Goal: Communication & Community: Answer question/provide support

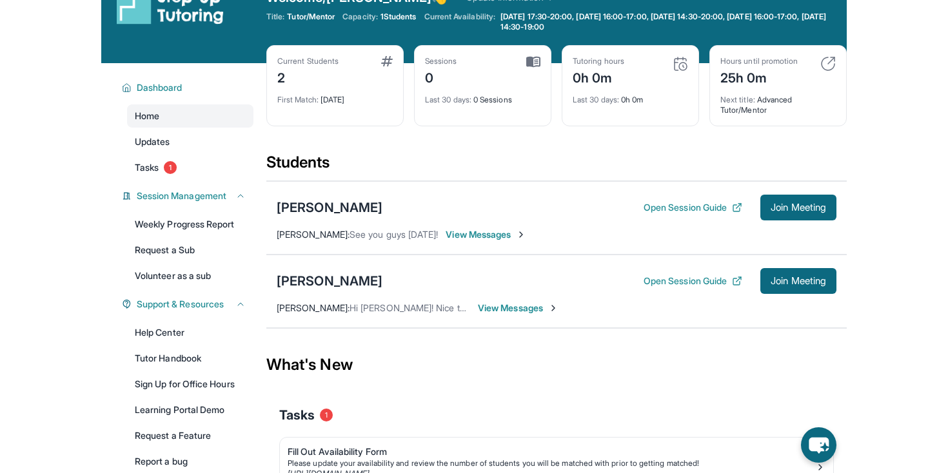
scroll to position [32, 0]
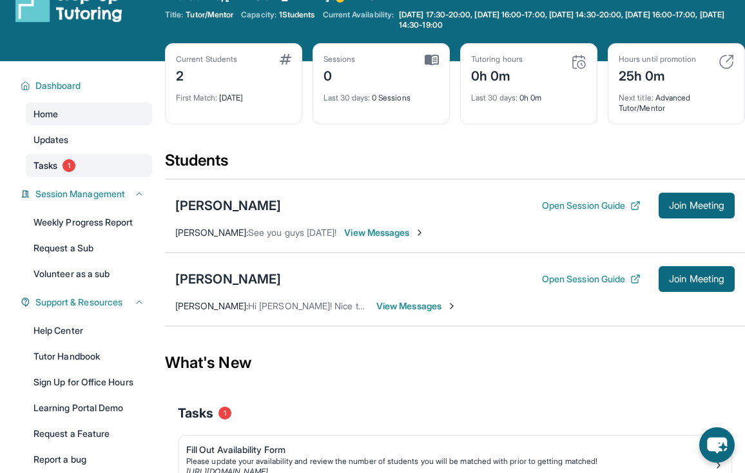
click at [143, 157] on link "Tasks 1" at bounding box center [89, 165] width 126 height 23
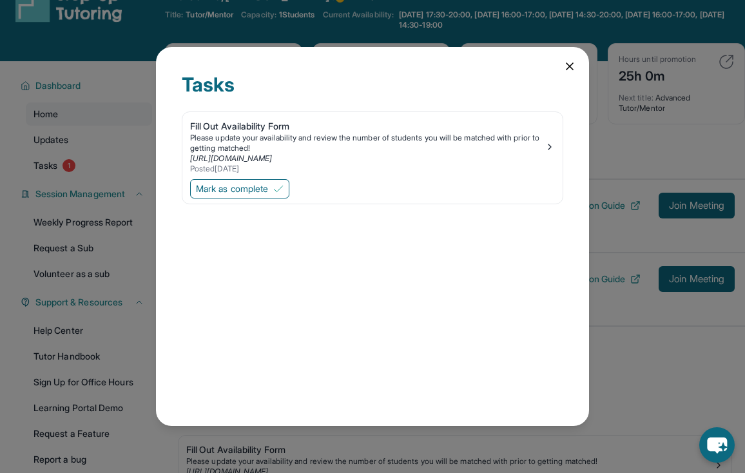
click at [572, 72] on icon at bounding box center [570, 66] width 13 height 13
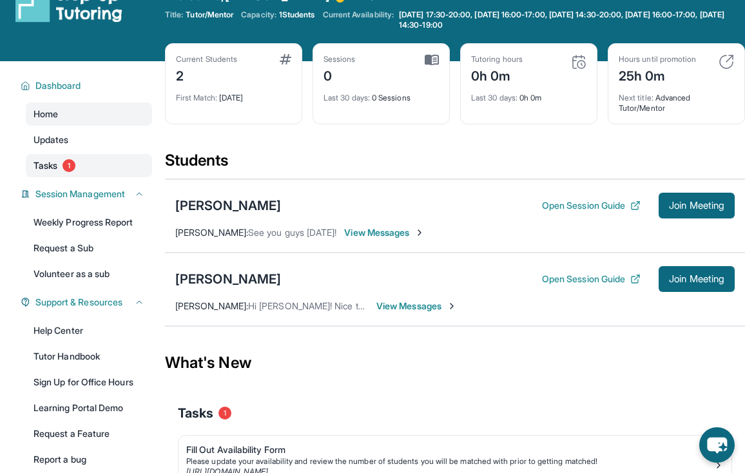
click at [50, 174] on link "Tasks 1" at bounding box center [89, 165] width 126 height 23
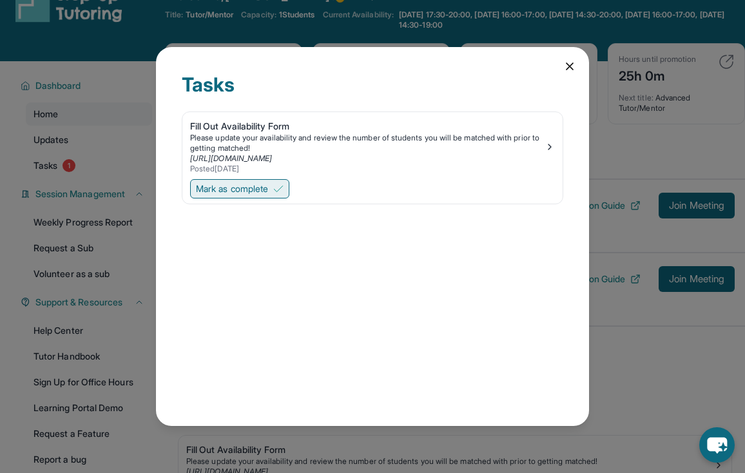
click at [203, 197] on button "Mark as complete" at bounding box center [239, 188] width 99 height 19
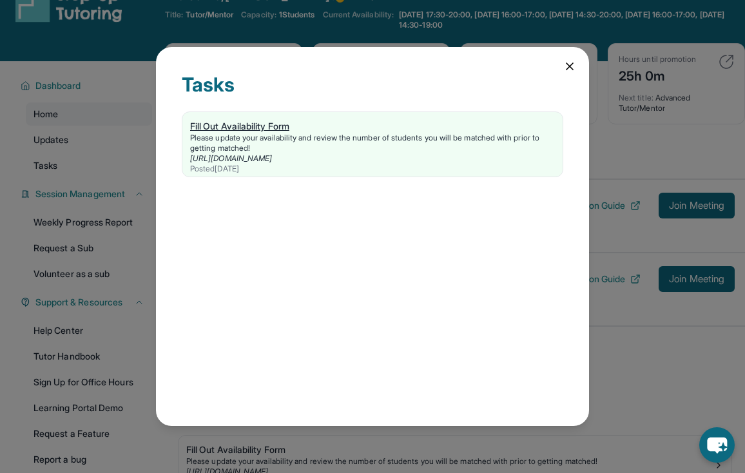
click at [417, 153] on div "[URL][DOMAIN_NAME]" at bounding box center [372, 158] width 365 height 10
click at [571, 59] on div "Tasks Fill Out Availability Form Please update your availability and review the…" at bounding box center [372, 236] width 433 height 378
click at [564, 68] on icon at bounding box center [570, 66] width 13 height 13
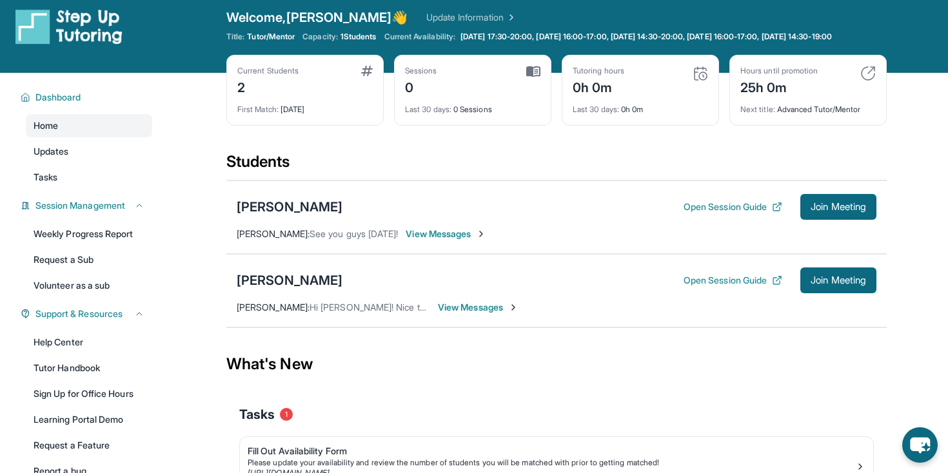
scroll to position [0, 0]
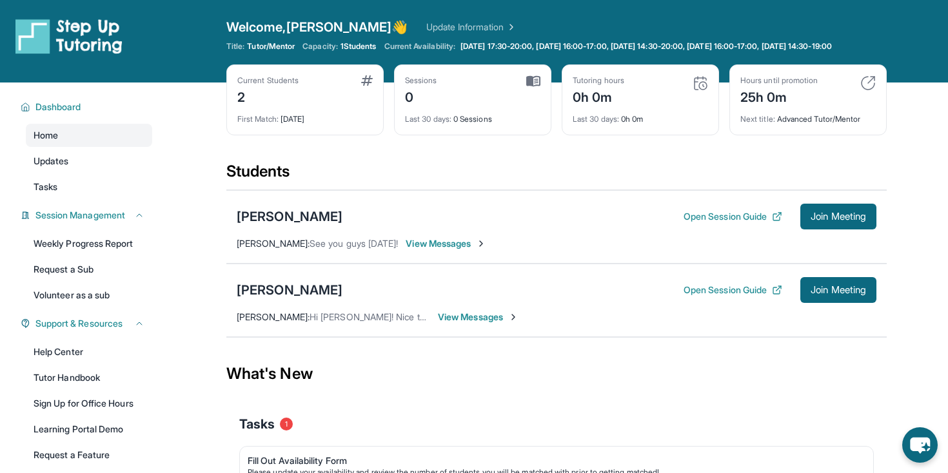
click at [239, 106] on div "2" at bounding box center [267, 96] width 61 height 21
click at [344, 46] on div "Capacity: 1 Students" at bounding box center [339, 46] width 74 height 10
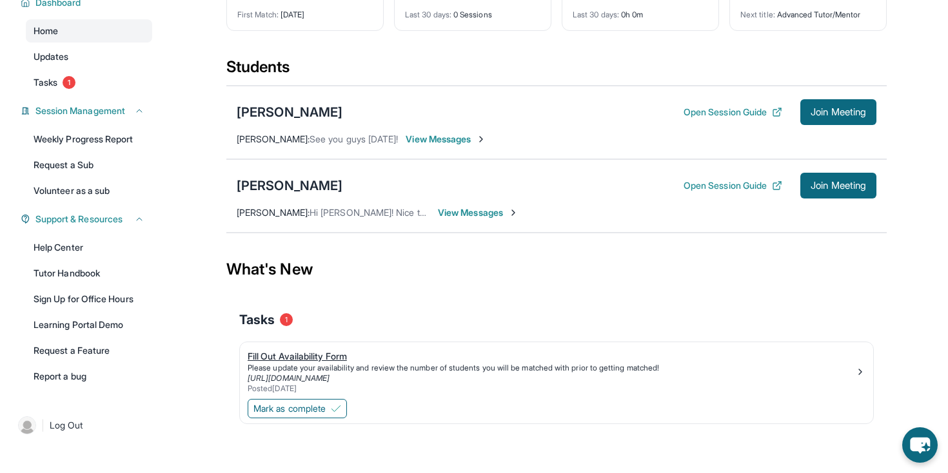
click at [281, 362] on div "Fill Out Availability Form" at bounding box center [551, 356] width 607 height 13
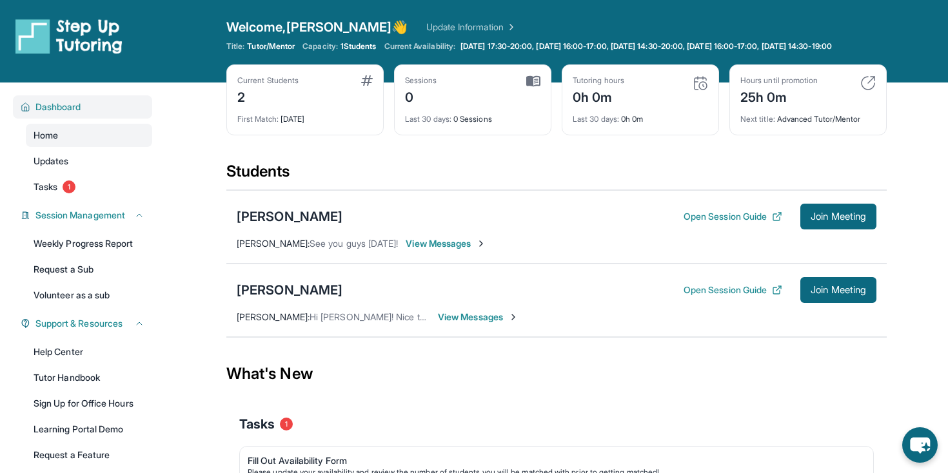
click at [52, 108] on div "Dashboard" at bounding box center [82, 106] width 139 height 23
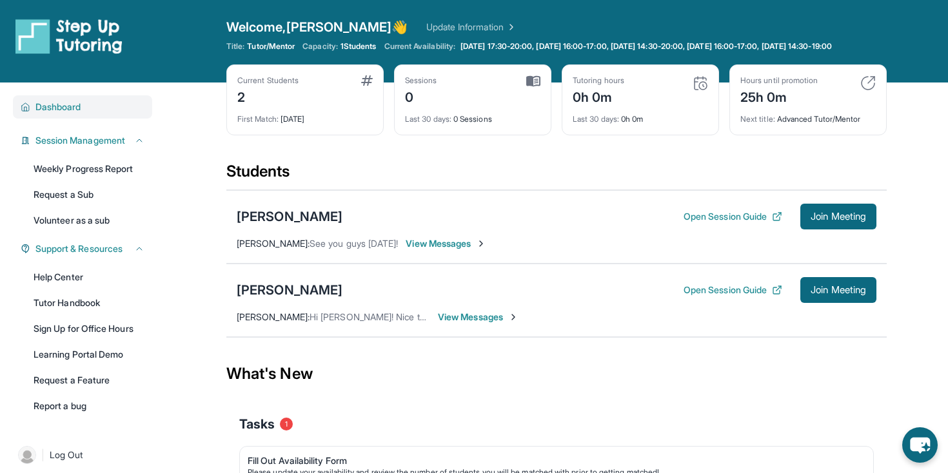
click at [54, 111] on span "Dashboard" at bounding box center [58, 107] width 46 height 13
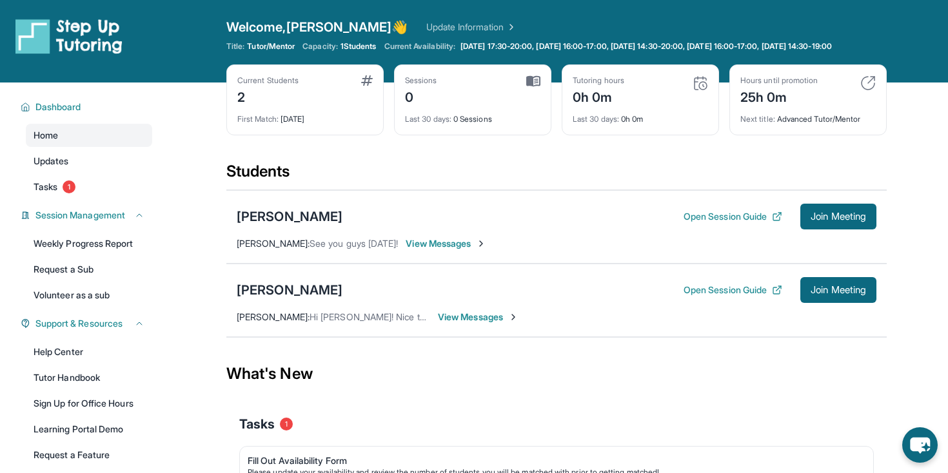
click at [271, 79] on div "Current Students 2 First Match : 1 day ago" at bounding box center [304, 99] width 157 height 71
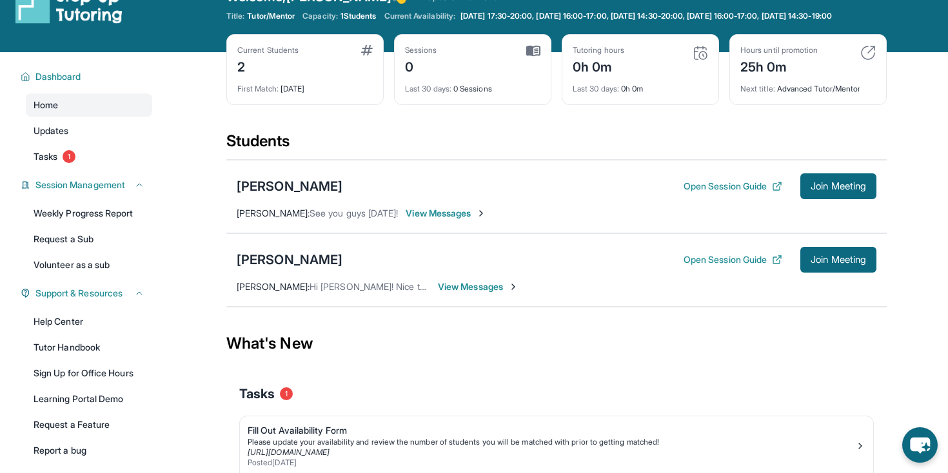
scroll to position [34, 0]
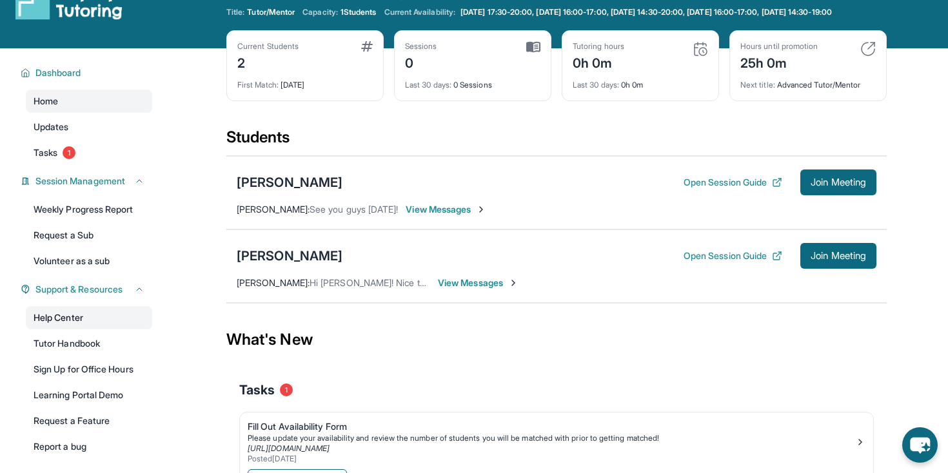
click at [99, 319] on link "Help Center" at bounding box center [89, 317] width 126 height 23
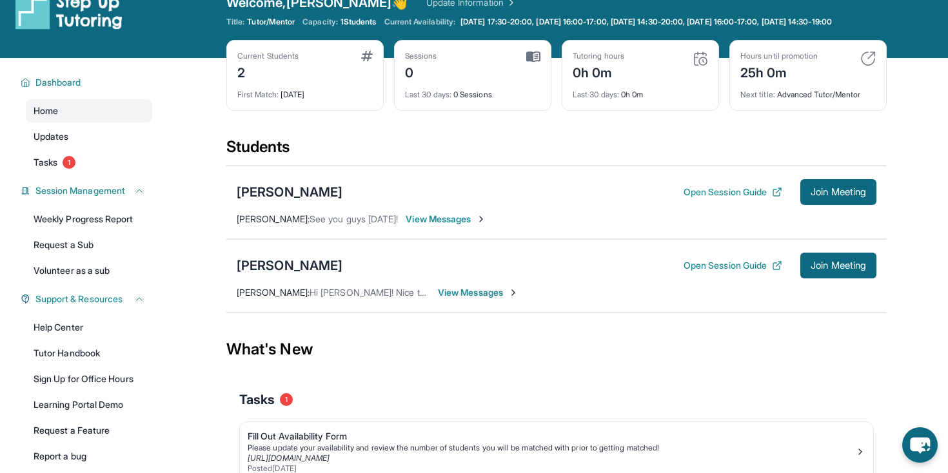
scroll to position [24, 0]
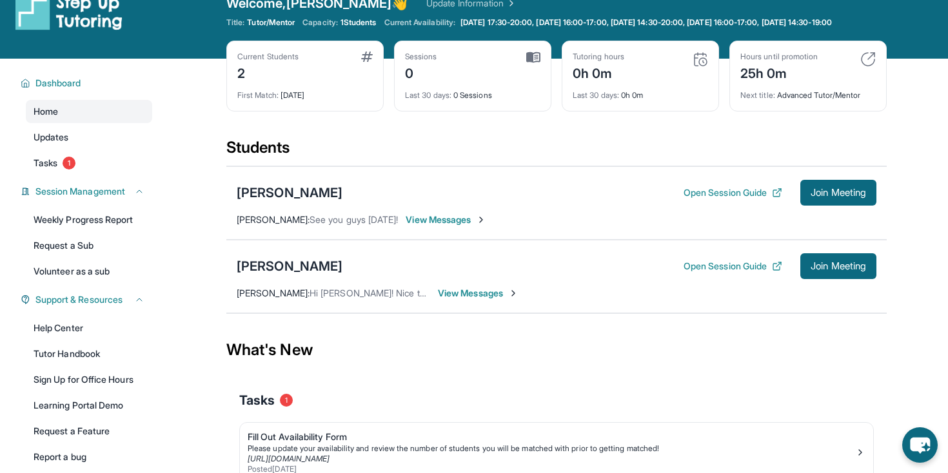
click at [322, 83] on div "Current Students 2" at bounding box center [304, 67] width 135 height 31
drag, startPoint x: 320, startPoint y: 111, endPoint x: 215, endPoint y: 76, distance: 111.3
click at [215, 76] on main "Current Students 2 First Match : 1 day ago Sessions 0 Last 30 days : 0 Sessions…" at bounding box center [556, 306] width 783 height 495
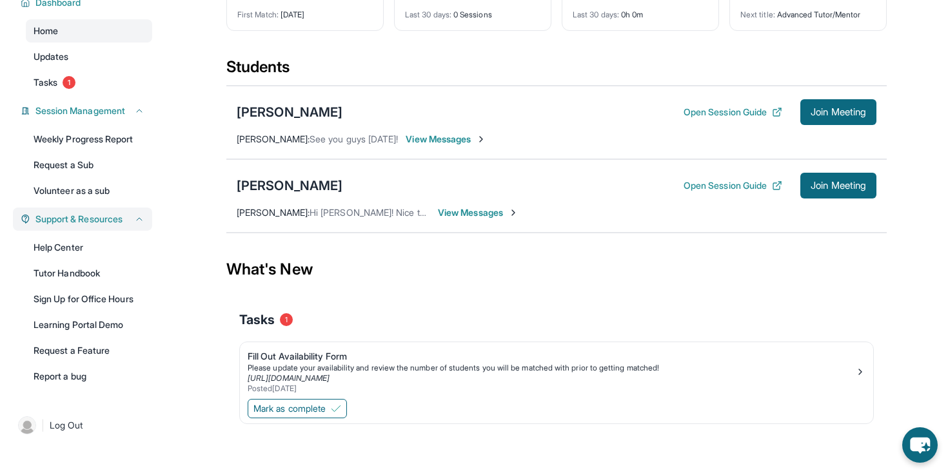
scroll to position [0, 0]
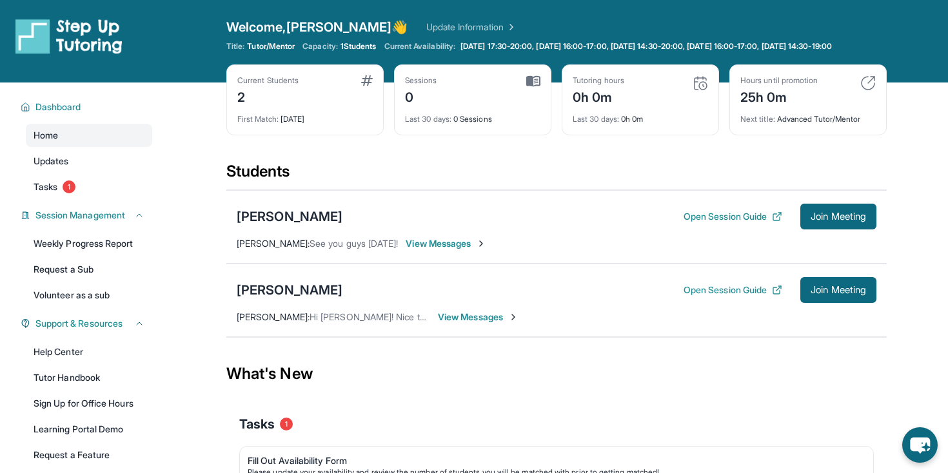
click at [351, 52] on div "Title: Tutor/Mentor Capacity: 1 Students Current Availability: Monday 17:30-20:…" at bounding box center [556, 46] width 660 height 10
click at [349, 49] on span "1 Students" at bounding box center [358, 46] width 36 height 10
click at [343, 47] on div "Capacity: 1 Students" at bounding box center [339, 46] width 74 height 10
drag, startPoint x: 333, startPoint y: 47, endPoint x: 620, endPoint y: 62, distance: 287.9
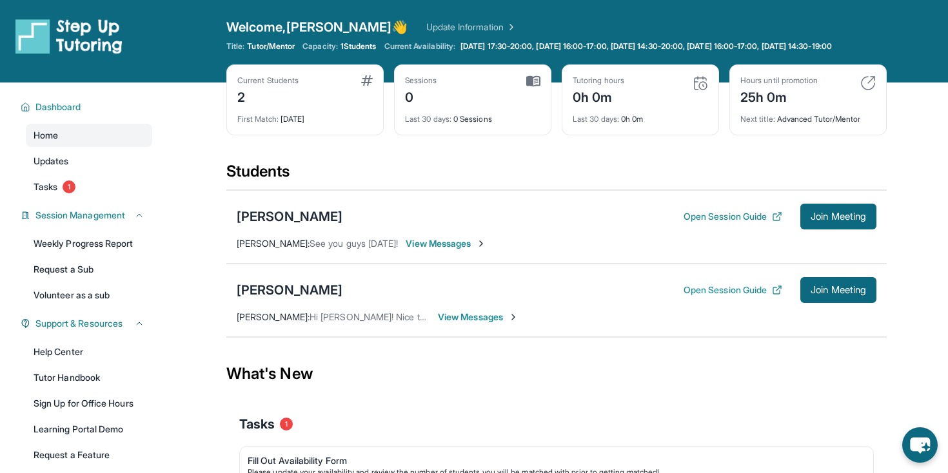
click at [620, 62] on div "Welcome, Angela 👋 Update Information Title: Tutor/Mentor Capacity: 1 Students C…" at bounding box center [556, 41] width 660 height 46
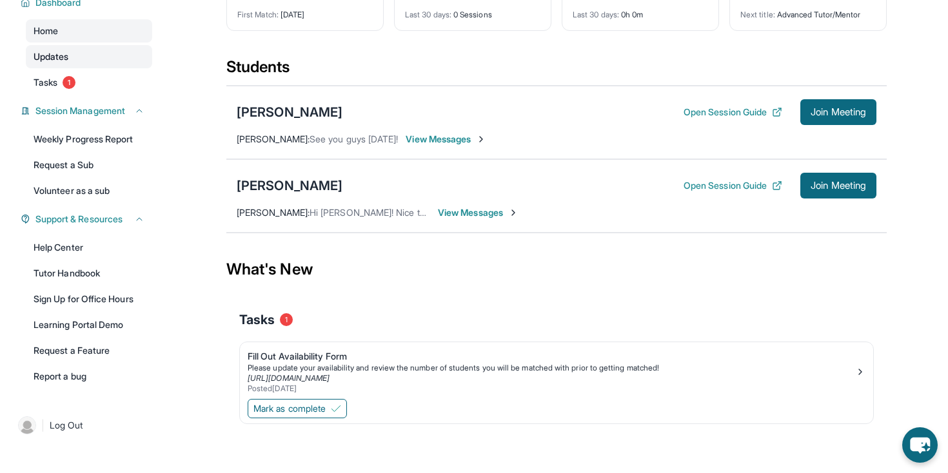
click at [133, 54] on link "Updates" at bounding box center [89, 56] width 126 height 23
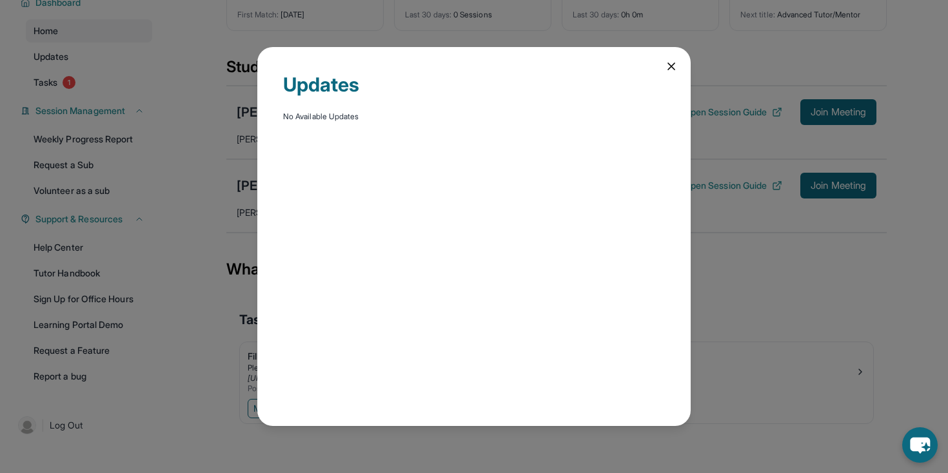
click at [679, 67] on div "Updates No Available Updates" at bounding box center [473, 236] width 433 height 378
click at [670, 72] on icon at bounding box center [671, 66] width 13 height 13
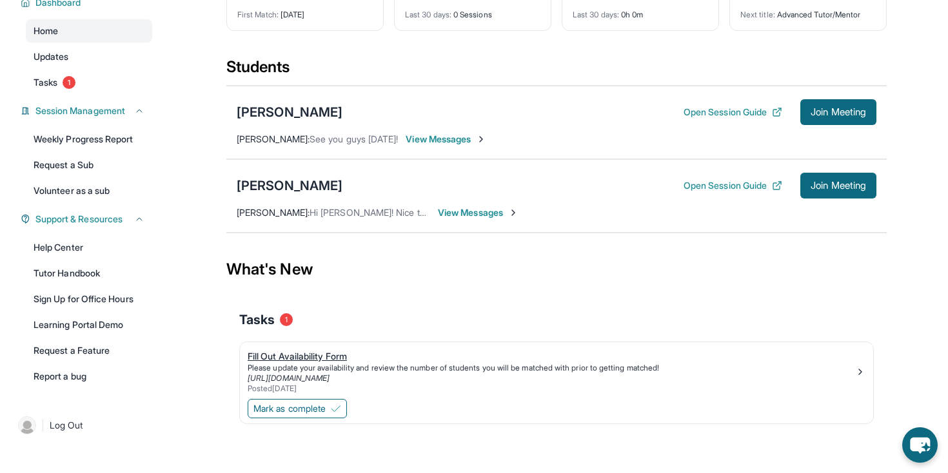
click at [331, 351] on div "Fill Out Availability Form" at bounding box center [551, 356] width 607 height 13
click at [106, 247] on link "Help Center" at bounding box center [89, 247] width 126 height 23
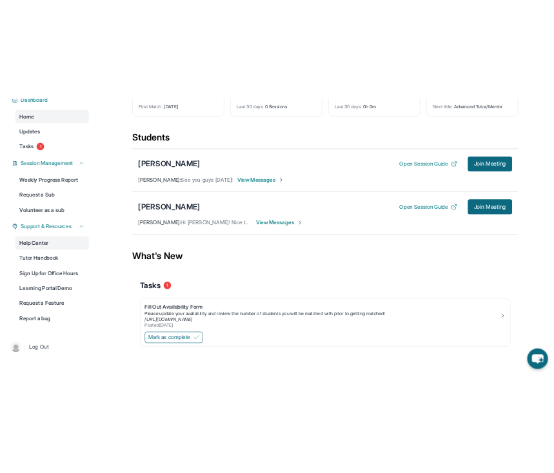
scroll to position [135, 0]
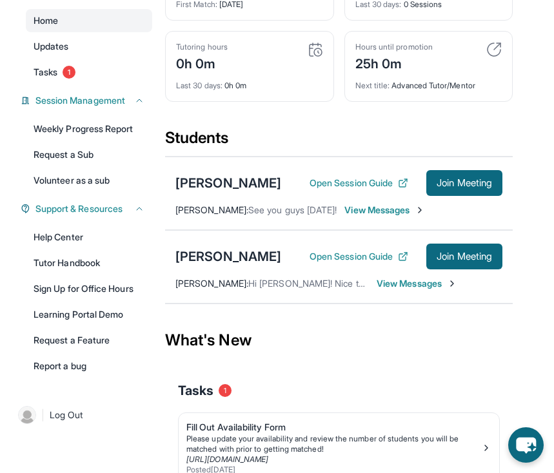
click at [386, 290] on span "View Messages" at bounding box center [417, 283] width 81 height 13
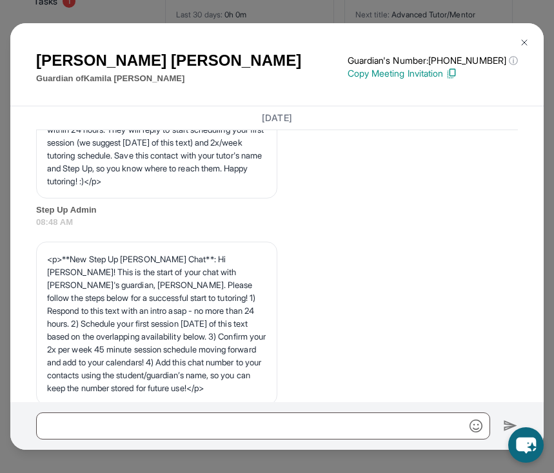
scroll to position [0, 0]
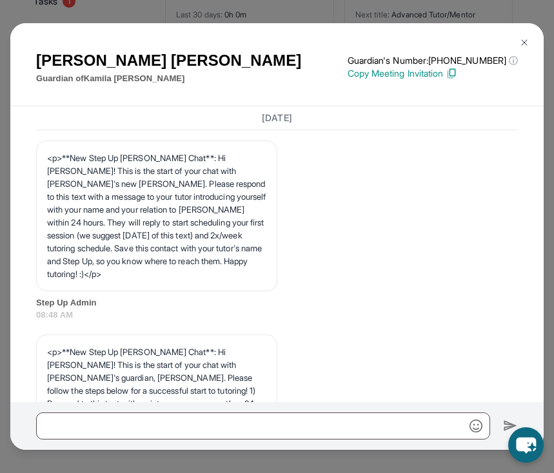
click at [525, 36] on button at bounding box center [524, 43] width 26 height 26
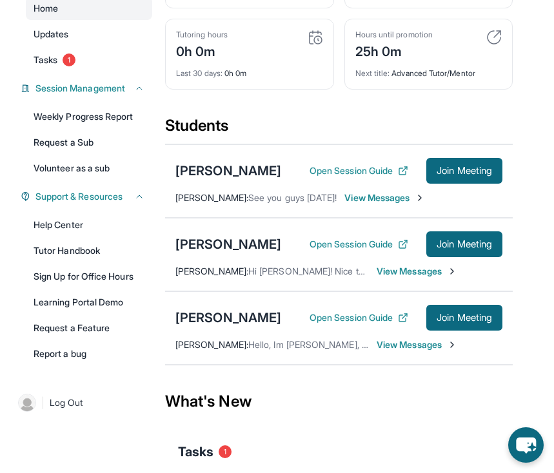
scroll to position [157, 0]
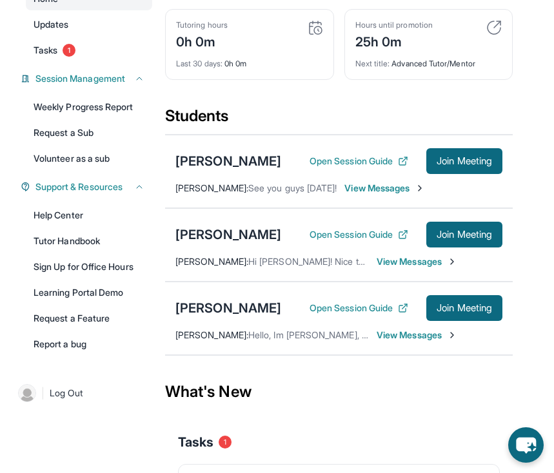
click at [397, 342] on span "View Messages" at bounding box center [417, 335] width 81 height 13
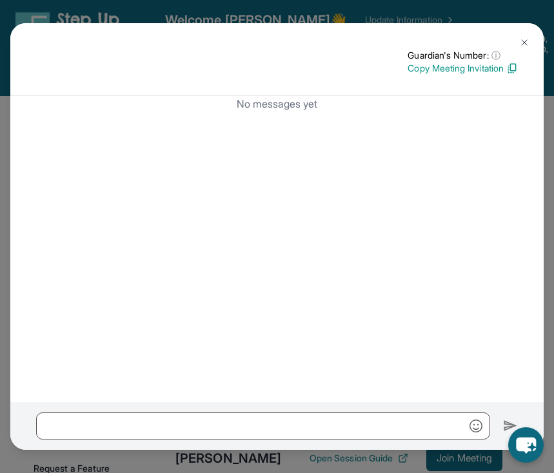
scroll to position [0, 0]
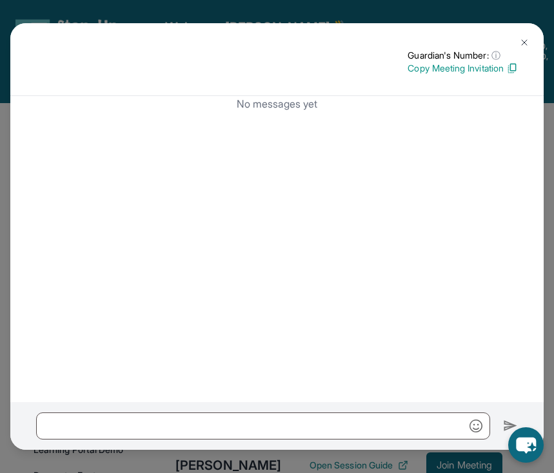
click at [522, 39] on img at bounding box center [524, 42] width 10 height 10
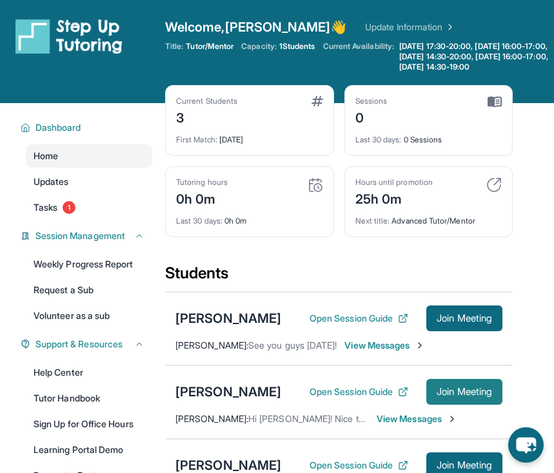
click at [467, 396] on span "Join Meeting" at bounding box center [463, 392] width 55 height 8
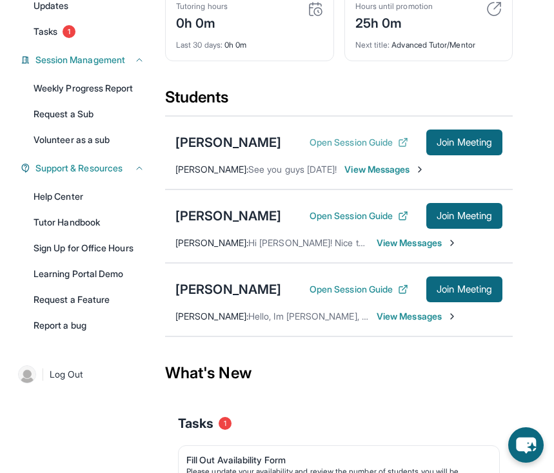
scroll to position [175, 0]
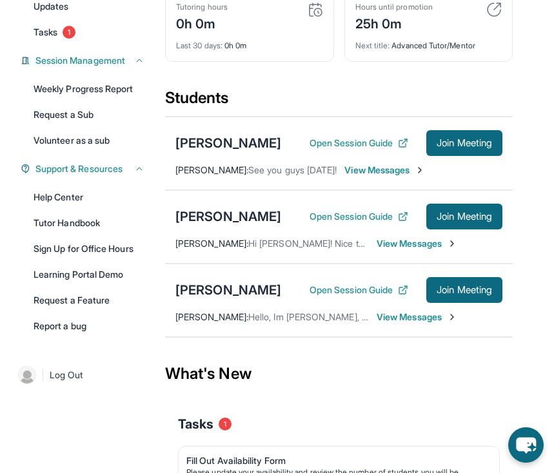
click at [394, 324] on span "View Messages" at bounding box center [417, 317] width 81 height 13
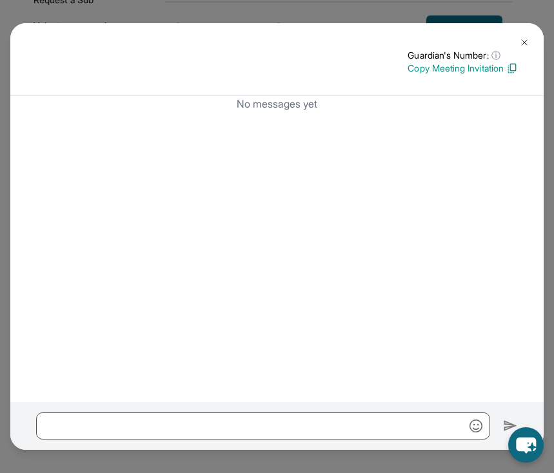
scroll to position [300, 0]
click at [529, 41] on img at bounding box center [524, 42] width 10 height 10
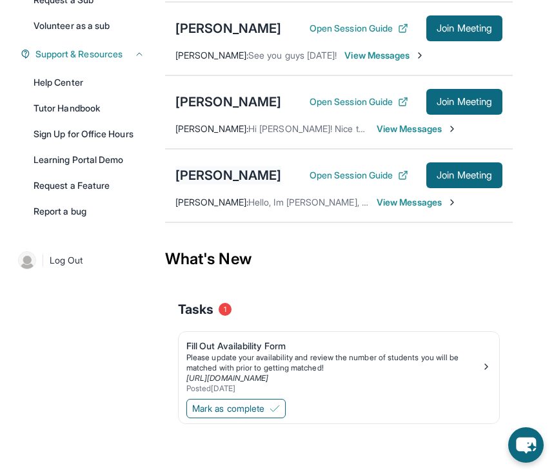
click at [273, 174] on div "Nayeli McCannon" at bounding box center [228, 175] width 106 height 18
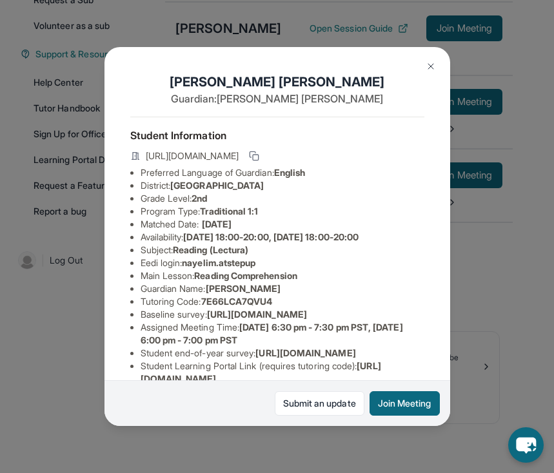
click at [428, 65] on img at bounding box center [431, 66] width 10 height 10
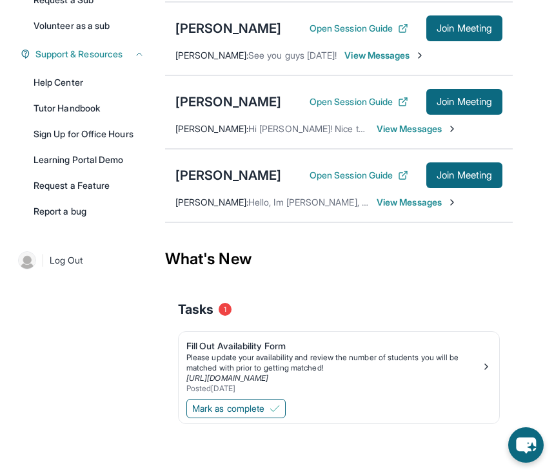
click at [395, 206] on span "View Messages" at bounding box center [417, 202] width 81 height 13
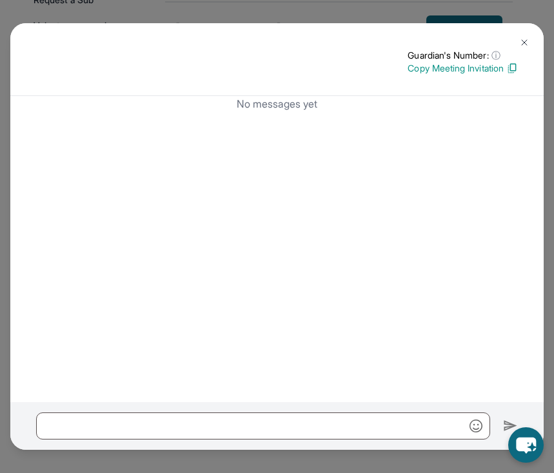
click at [526, 42] on img at bounding box center [524, 42] width 10 height 10
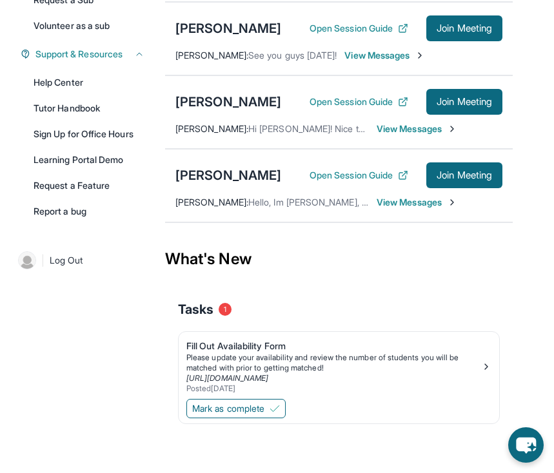
click at [393, 205] on span "View Messages" at bounding box center [417, 202] width 81 height 13
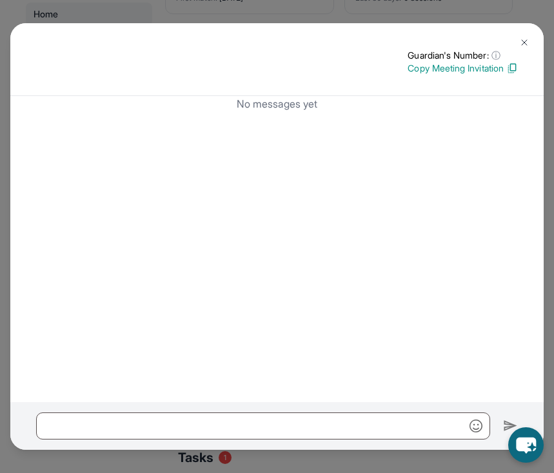
scroll to position [0, 0]
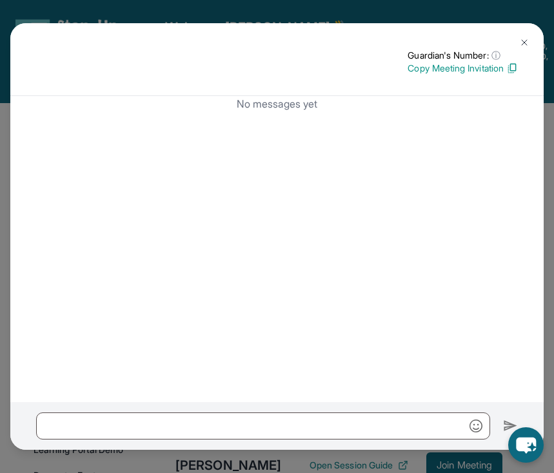
click at [521, 37] on button at bounding box center [524, 43] width 26 height 26
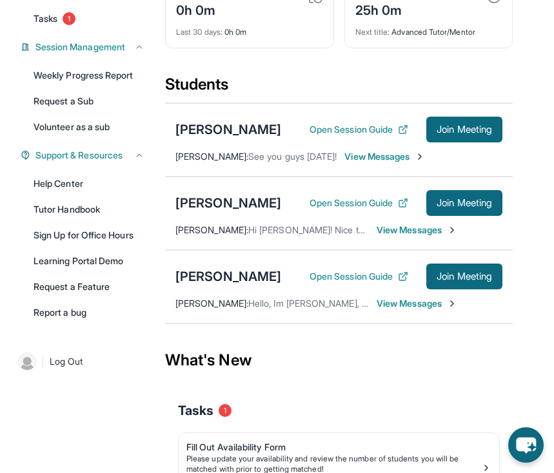
scroll to position [214, 0]
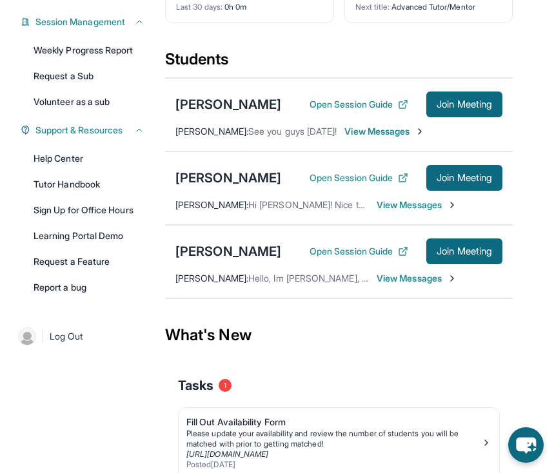
click at [346, 138] on span "View Messages" at bounding box center [384, 131] width 81 height 13
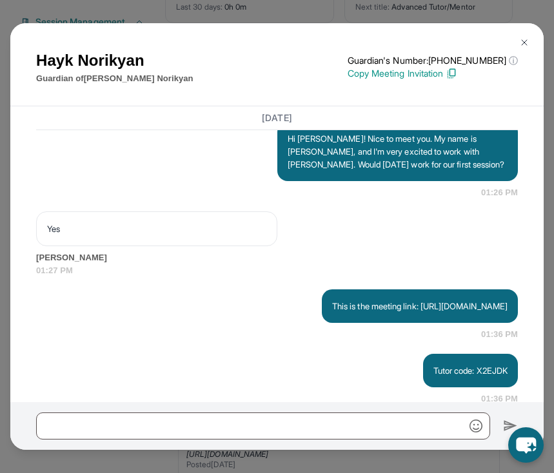
scroll to position [1086, 0]
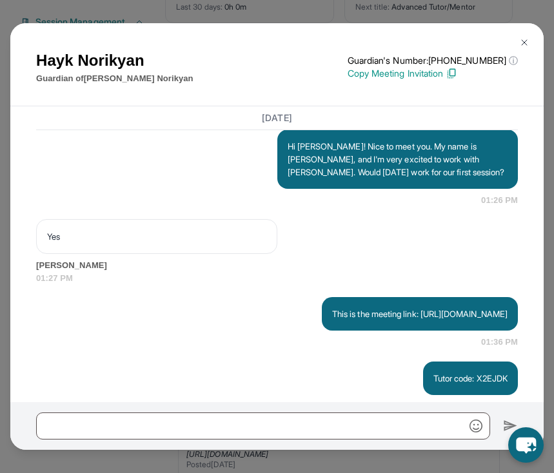
click at [525, 39] on img at bounding box center [524, 42] width 10 height 10
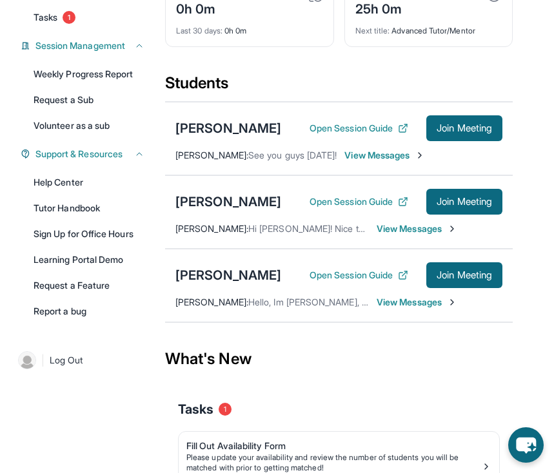
scroll to position [300, 0]
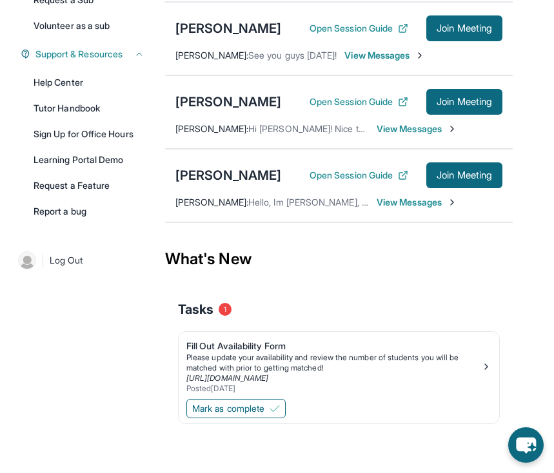
click at [397, 203] on span "View Messages" at bounding box center [417, 202] width 81 height 13
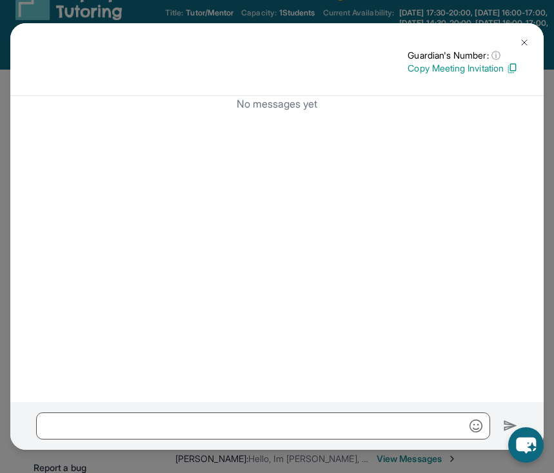
scroll to position [29, 0]
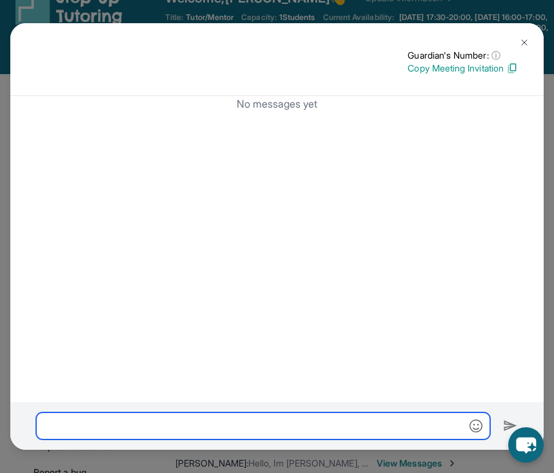
click at [223, 424] on input "text" at bounding box center [263, 426] width 454 height 27
paste input "**********"
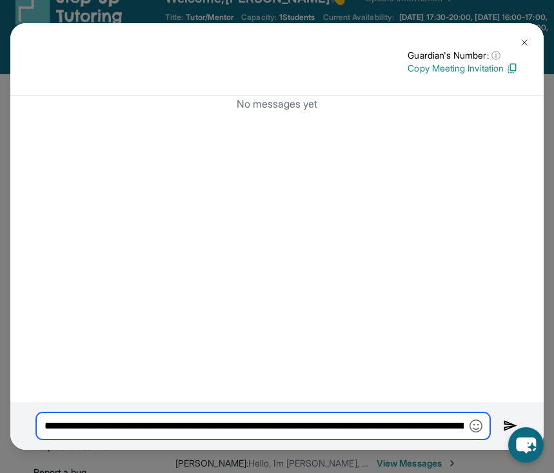
scroll to position [0, 214]
type input "**********"
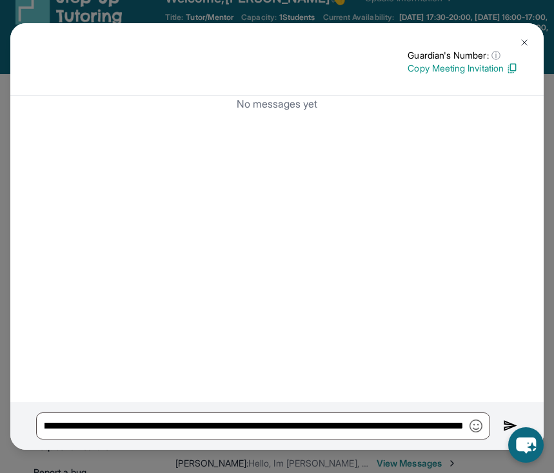
scroll to position [0, 0]
click at [500, 422] on div "**********" at bounding box center [276, 426] width 533 height 48
click at [507, 421] on img at bounding box center [510, 425] width 15 height 15
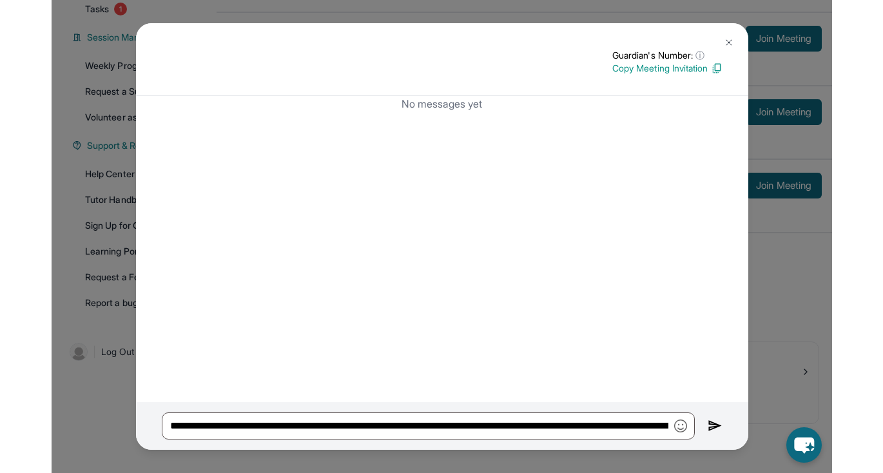
scroll to position [188, 0]
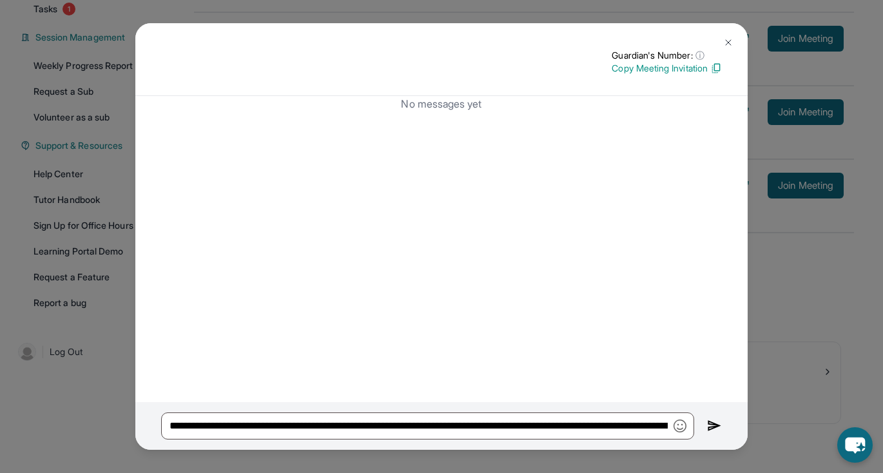
click at [553, 46] on img at bounding box center [728, 42] width 10 height 10
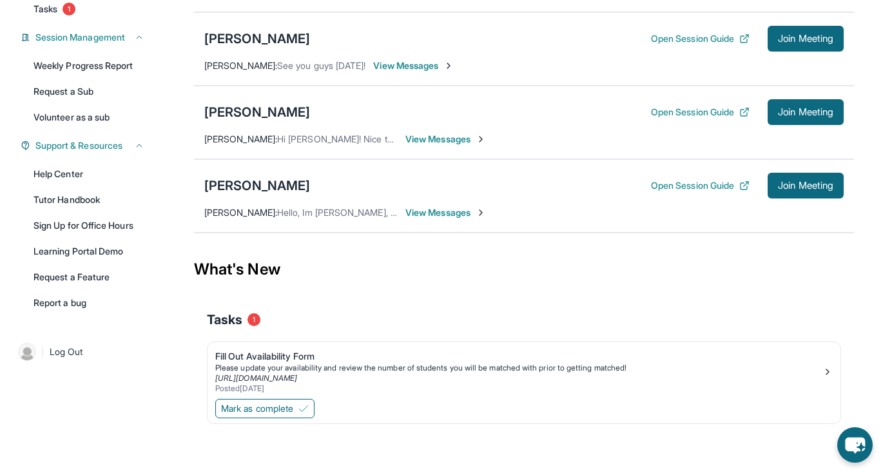
click at [467, 210] on span "View Messages" at bounding box center [446, 212] width 81 height 13
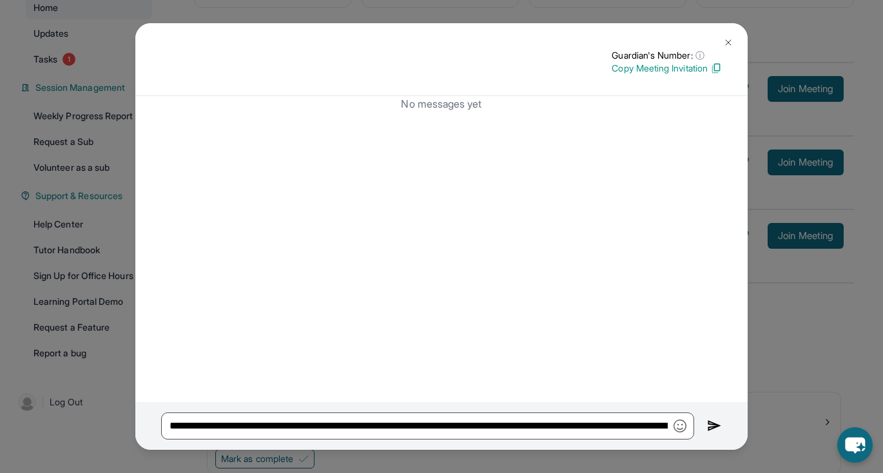
scroll to position [127, 0]
click at [553, 40] on img at bounding box center [728, 42] width 10 height 10
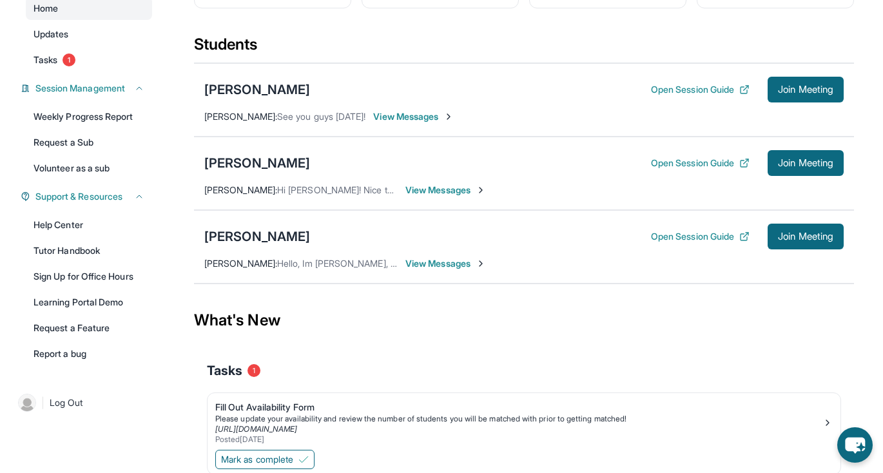
click at [443, 270] on span "View Messages" at bounding box center [446, 263] width 81 height 13
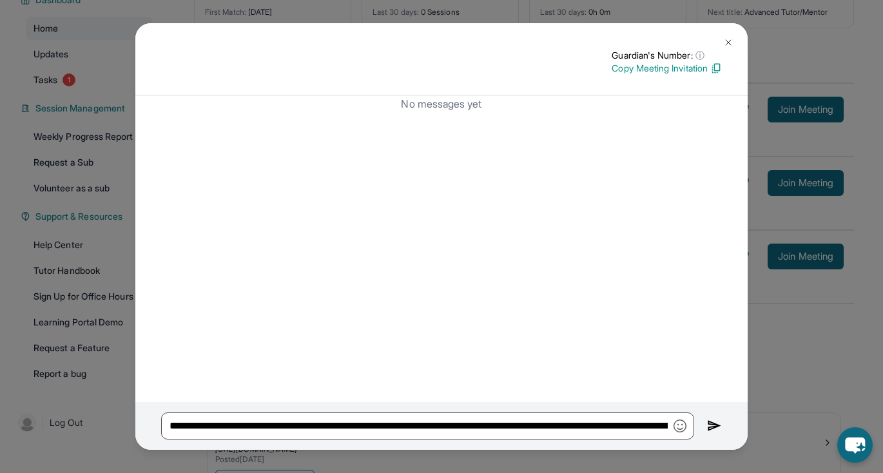
scroll to position [108, 0]
click at [553, 41] on button at bounding box center [729, 43] width 26 height 26
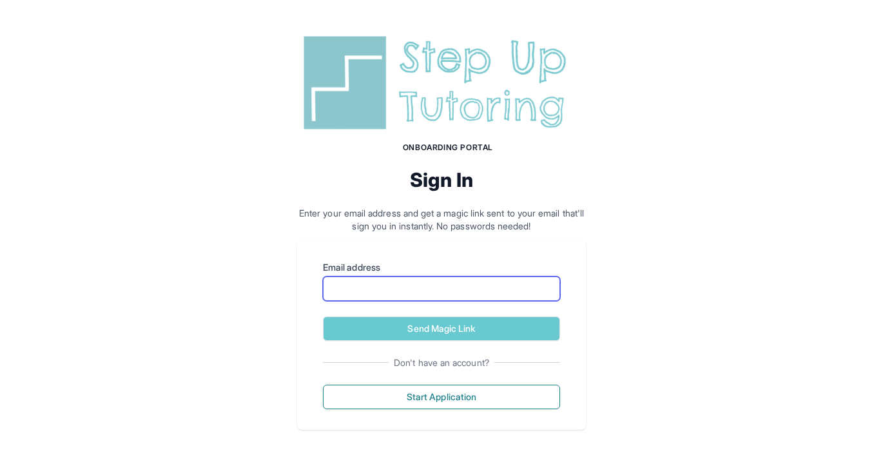
click at [455, 288] on input "Email address" at bounding box center [441, 289] width 237 height 25
click at [847, 191] on div "Onboarding Portal Sign In Enter your email address and get a magic link sent to…" at bounding box center [441, 230] width 883 height 461
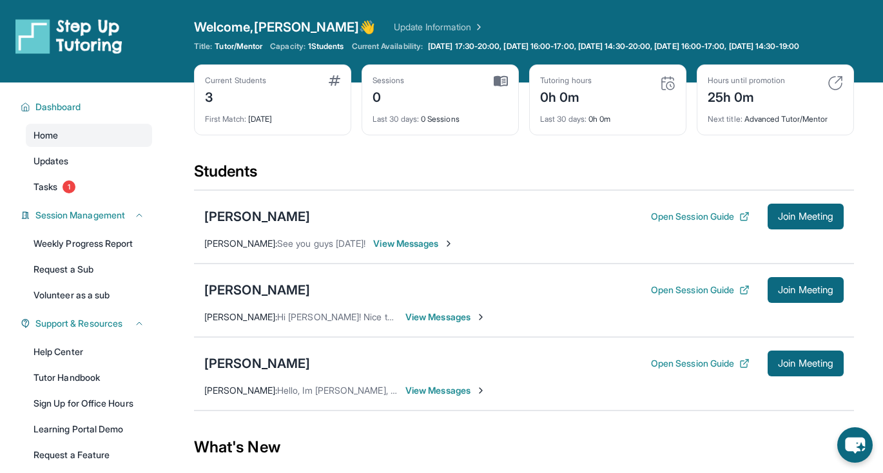
scroll to position [49, 0]
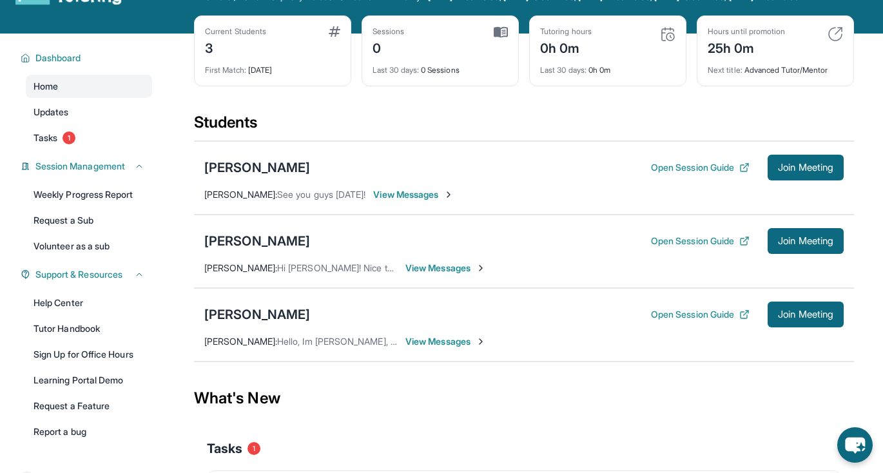
click at [445, 348] on span "View Messages" at bounding box center [446, 341] width 81 height 13
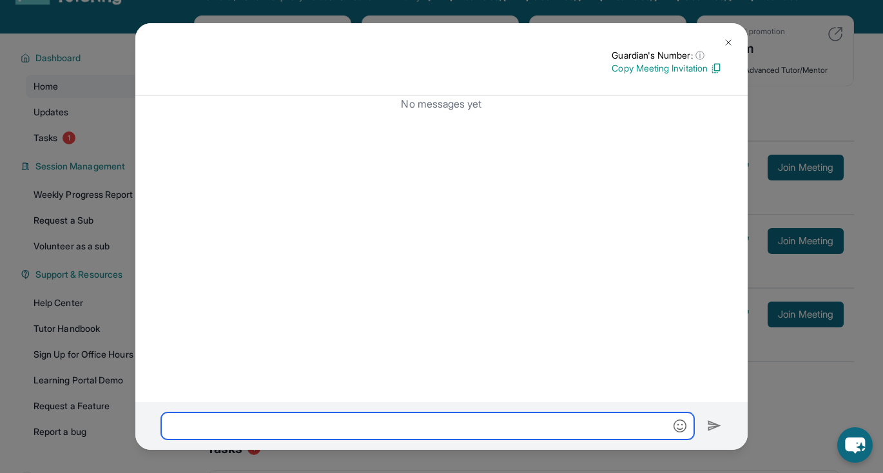
click at [352, 431] on input "text" at bounding box center [427, 426] width 533 height 27
paste input "**********"
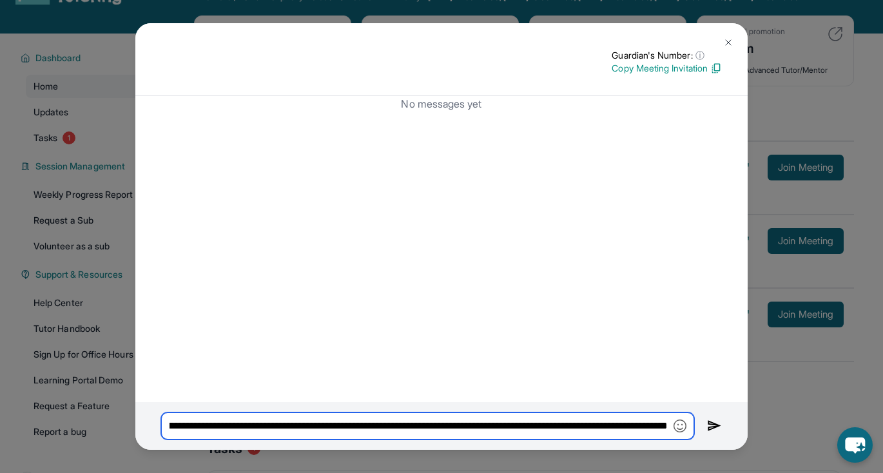
scroll to position [0, 135]
type input "**********"
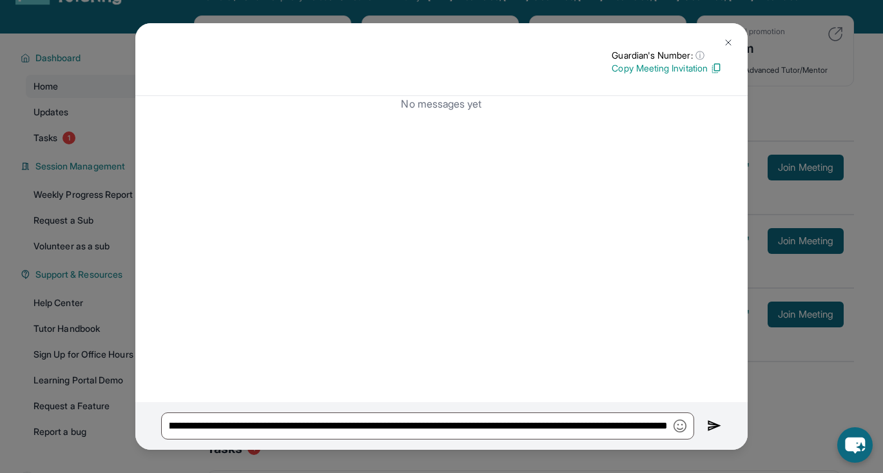
scroll to position [0, 0]
click at [714, 424] on img at bounding box center [714, 425] width 15 height 15
click at [691, 144] on div "No messages yet" at bounding box center [441, 249] width 613 height 306
click at [727, 41] on img at bounding box center [728, 42] width 10 height 10
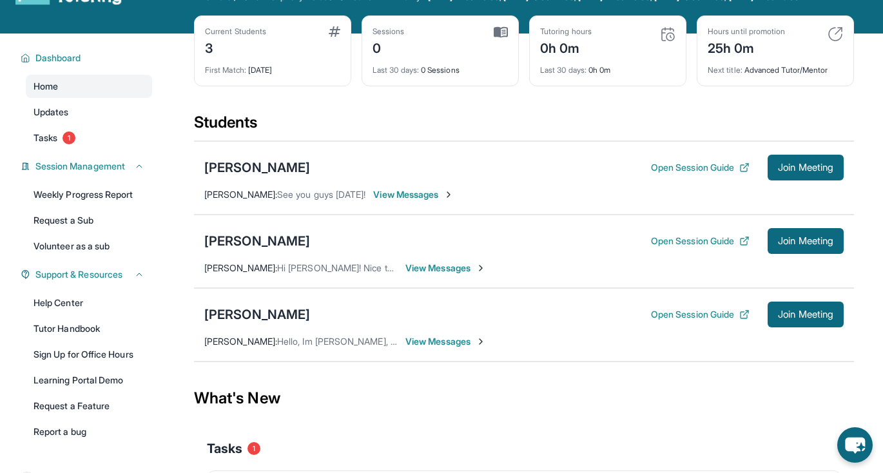
click at [428, 275] on span "View Messages" at bounding box center [446, 268] width 81 height 13
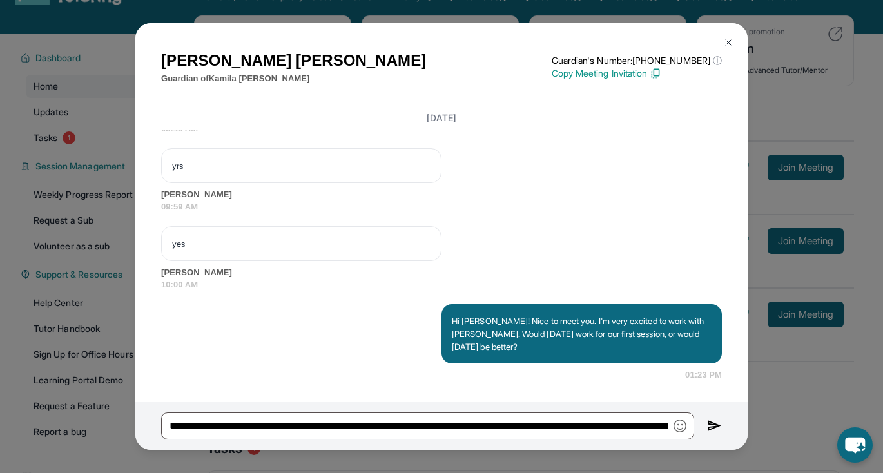
scroll to position [938, 0]
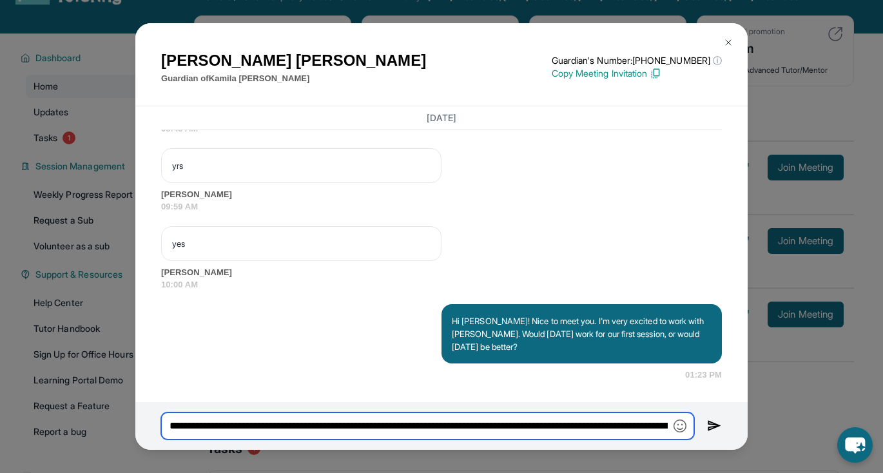
click at [177, 421] on input "**********" at bounding box center [427, 426] width 533 height 27
drag, startPoint x: 170, startPoint y: 424, endPoint x: 776, endPoint y: 424, distance: 606.1
click at [776, 424] on div "Karla Lemus Guardian of Kamila Lemus Guardian's Number: +12672142086 ⓘ This isn…" at bounding box center [441, 236] width 883 height 473
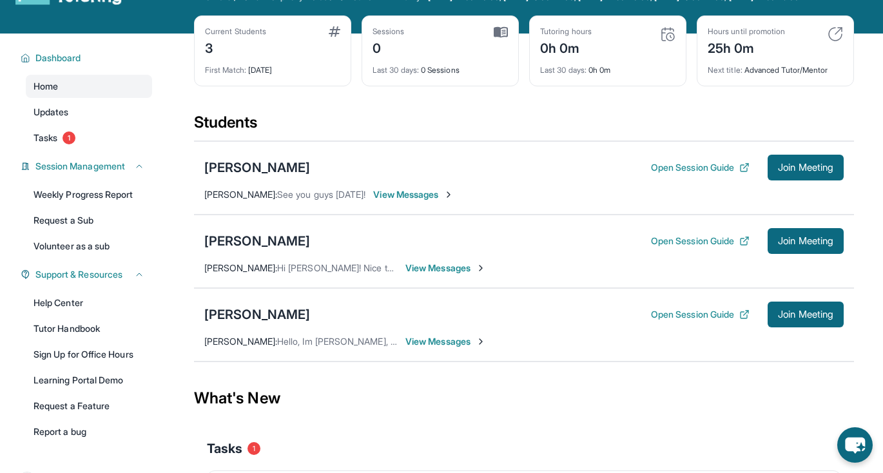
scroll to position [0, 0]
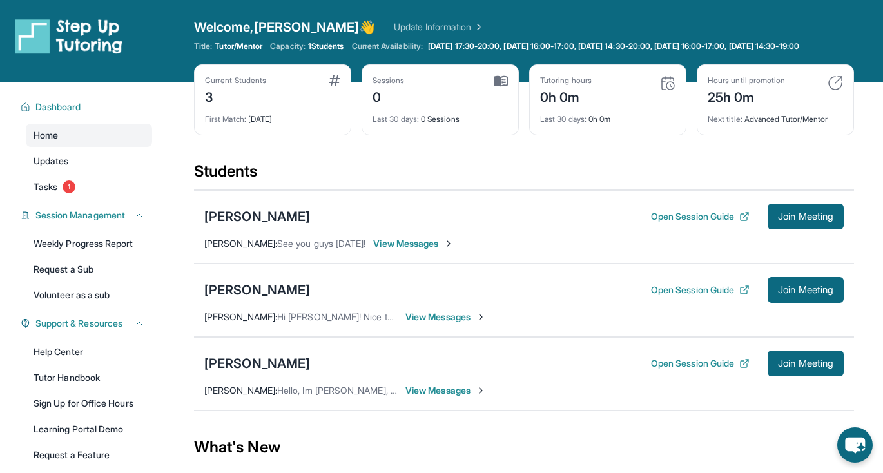
click at [453, 397] on span "View Messages" at bounding box center [446, 390] width 81 height 13
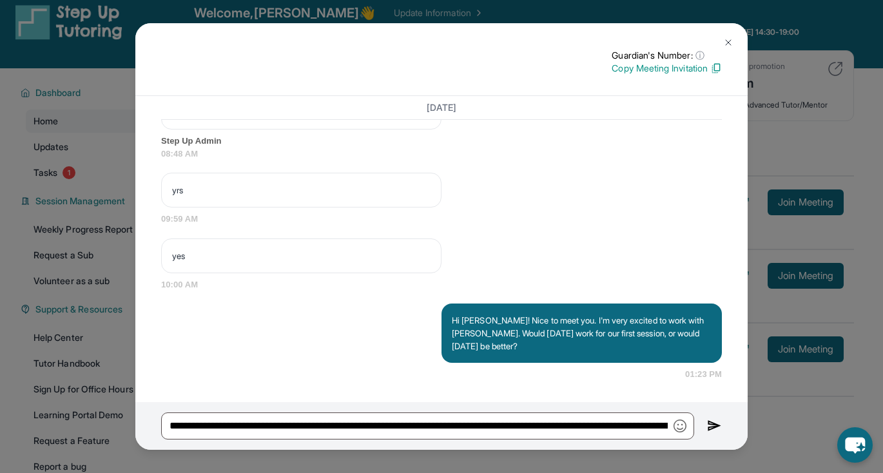
scroll to position [22, 0]
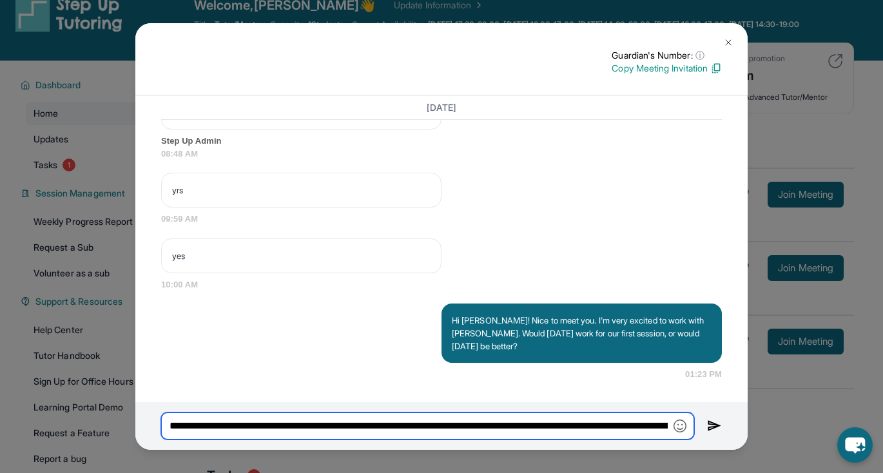
click at [193, 429] on input "**********" at bounding box center [427, 426] width 533 height 27
drag, startPoint x: 169, startPoint y: 426, endPoint x: 718, endPoint y: 429, distance: 548.7
click at [718, 429] on div "**********" at bounding box center [441, 426] width 613 height 48
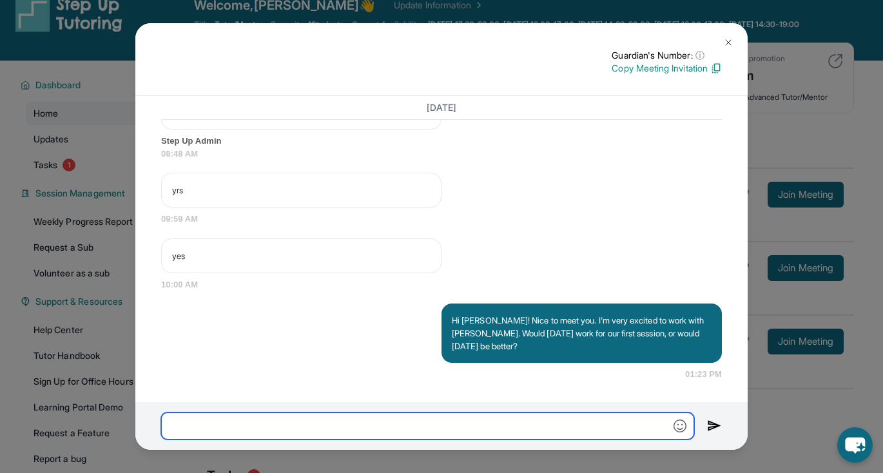
scroll to position [0, 0]
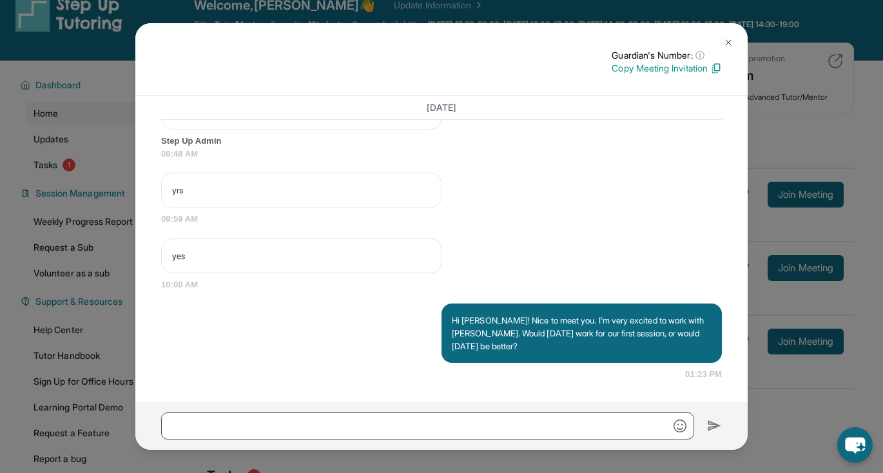
click at [728, 40] on img at bounding box center [728, 42] width 10 height 10
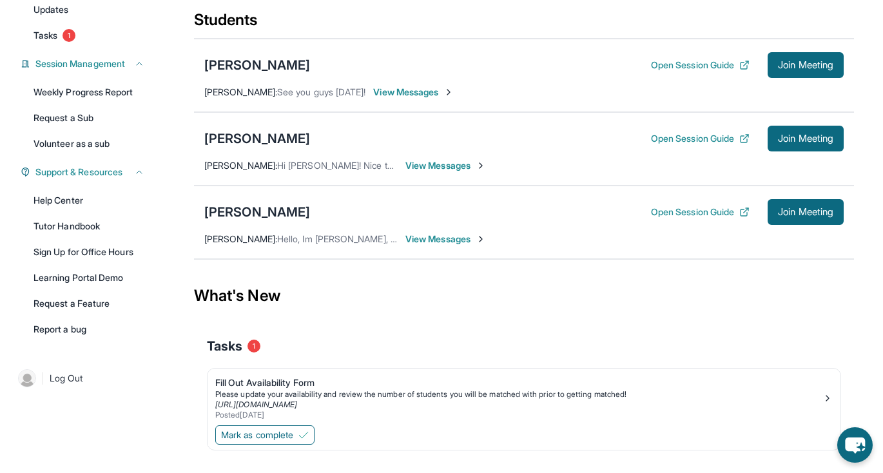
scroll to position [164, 0]
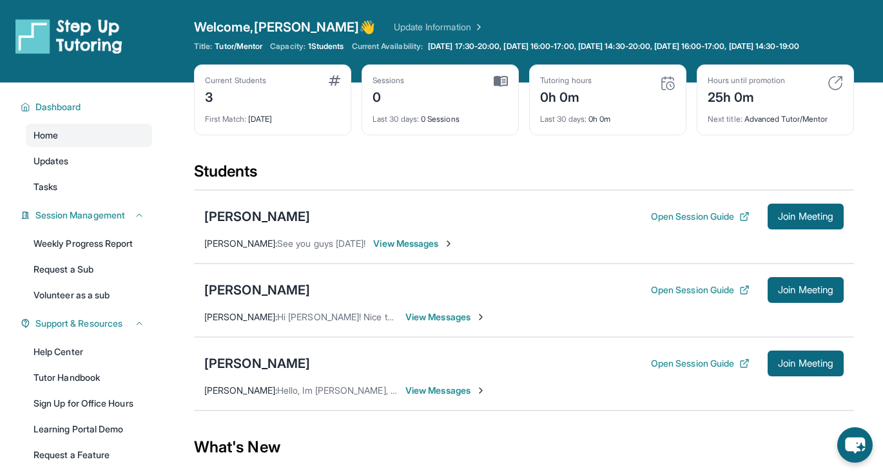
click at [458, 391] on div "Nayeli McCannon Open Session Guide Join Meeting Elisa McCannon : Hello, Im Elis…" at bounding box center [524, 374] width 660 height 74
click at [455, 407] on div "Nayeli McCannon Open Session Guide Join Meeting Elisa McCannon : Hello, Im Elis…" at bounding box center [524, 374] width 660 height 74
click at [447, 397] on span "View Messages" at bounding box center [446, 390] width 81 height 13
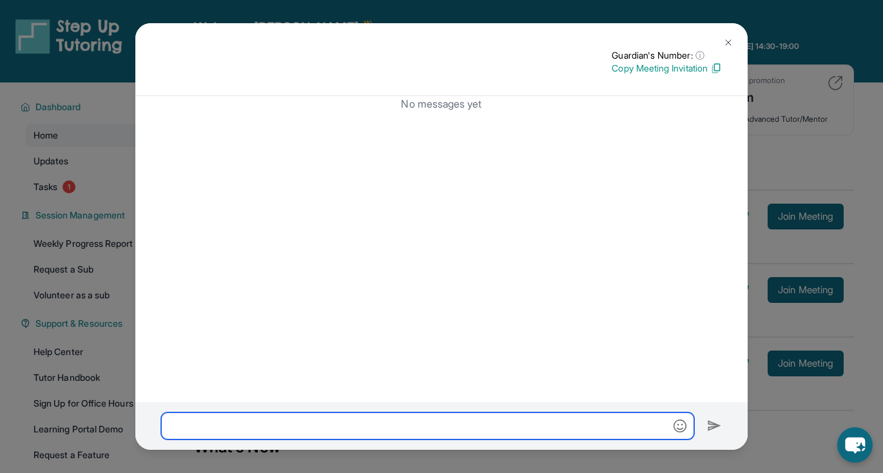
click at [445, 427] on input "text" at bounding box center [427, 426] width 533 height 27
paste input "**********"
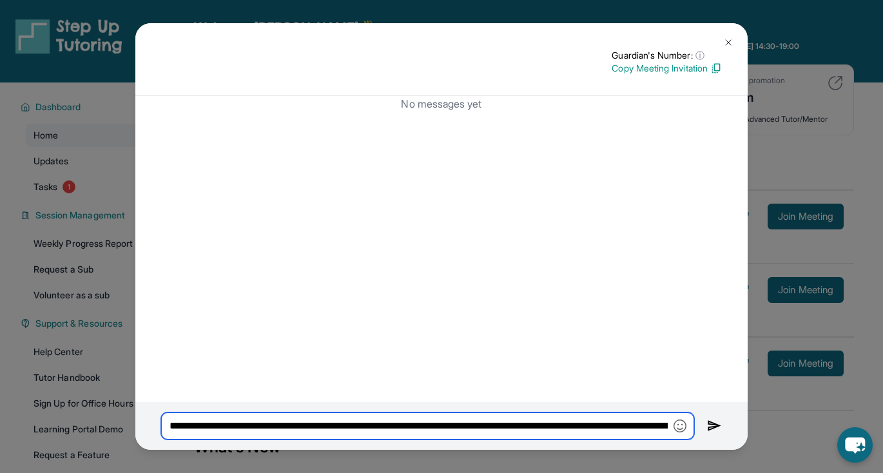
scroll to position [0, 135]
type input "**********"
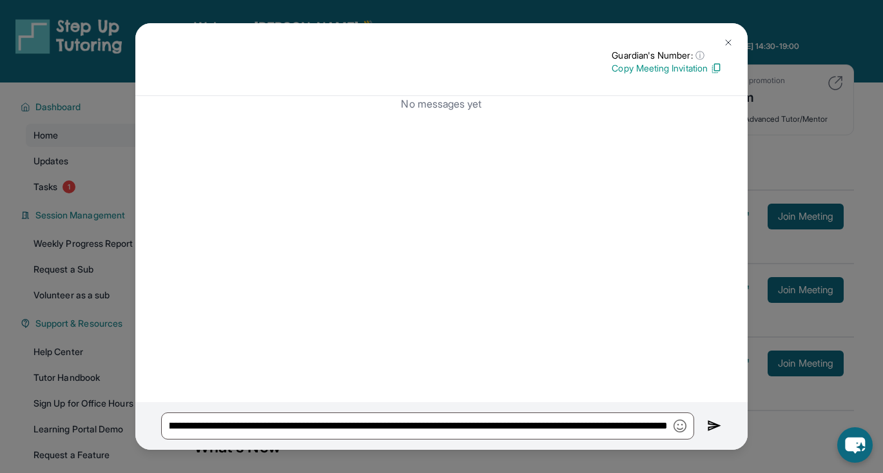
scroll to position [0, 0]
click at [738, 42] on button at bounding box center [729, 43] width 26 height 26
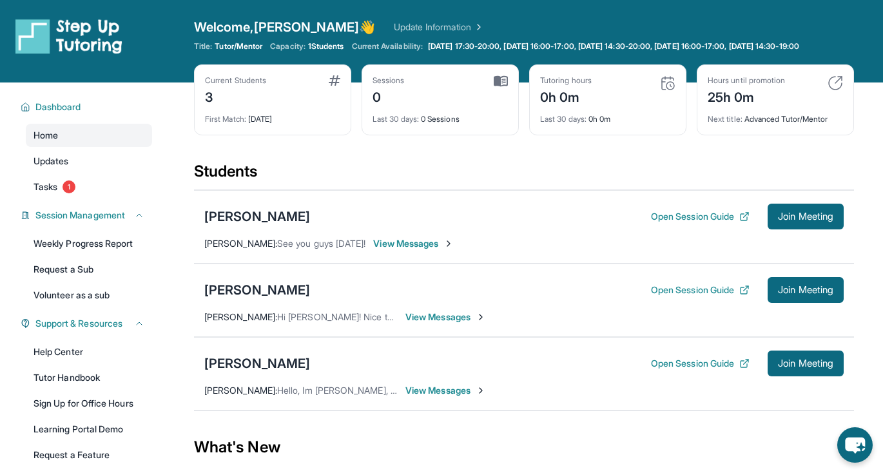
click at [450, 324] on span "View Messages" at bounding box center [446, 317] width 81 height 13
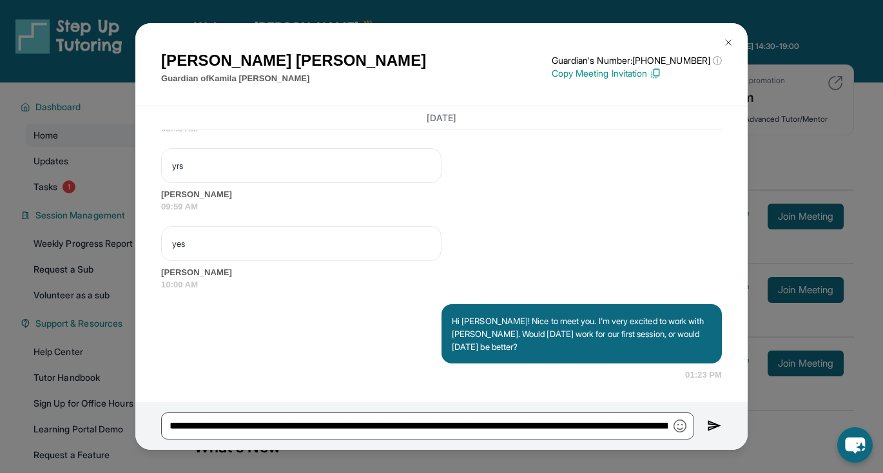
scroll to position [938, 0]
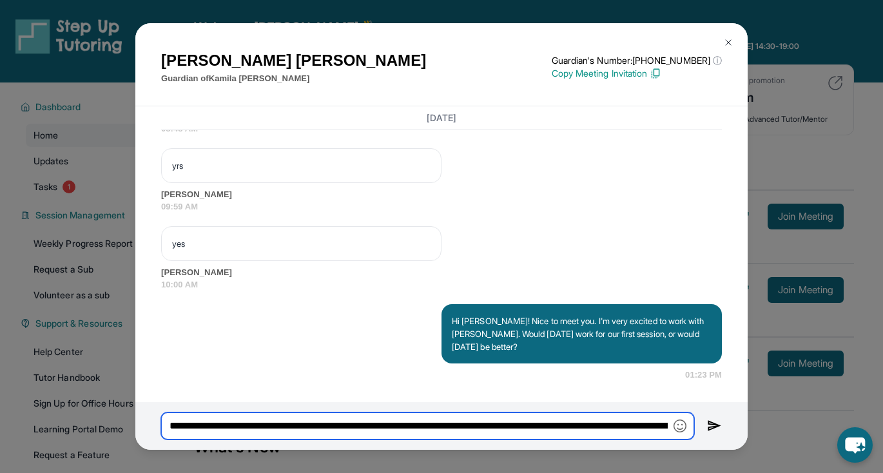
click at [169, 423] on input "**********" at bounding box center [427, 426] width 533 height 27
drag, startPoint x: 169, startPoint y: 423, endPoint x: 899, endPoint y: 438, distance: 730.0
click at [883, 438] on html "Open sidebar Welcome, Angela 👋 Update Information Title: Tutor/Mentor Capacity:…" at bounding box center [441, 325] width 883 height 651
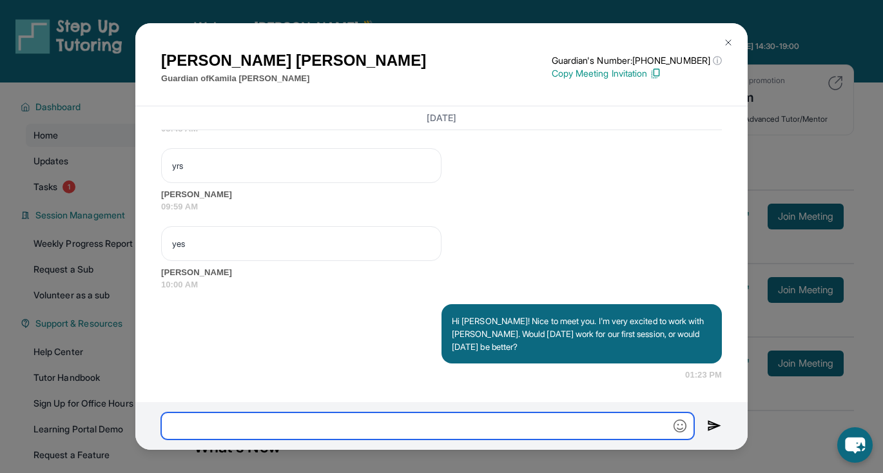
scroll to position [0, 0]
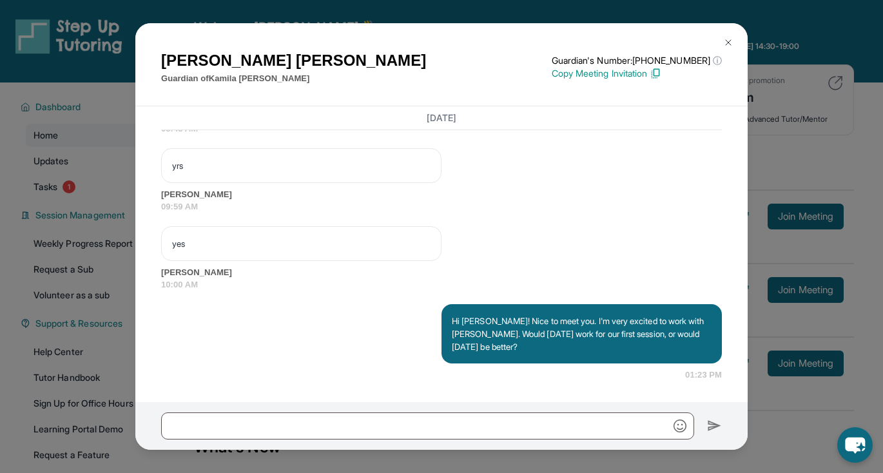
click at [737, 41] on button at bounding box center [729, 43] width 26 height 26
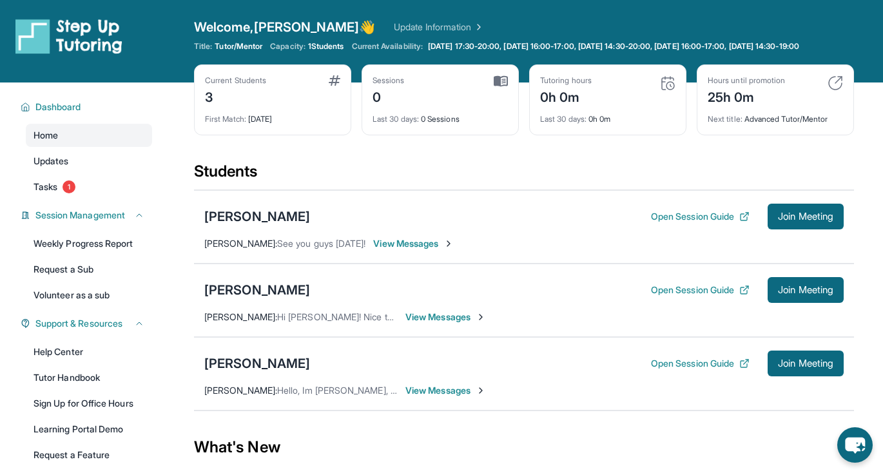
click at [458, 393] on div "Nayeli McCannon Open Session Guide Join Meeting Elisa McCannon : Hello, Im Elis…" at bounding box center [524, 374] width 660 height 74
click at [455, 397] on span "View Messages" at bounding box center [446, 390] width 81 height 13
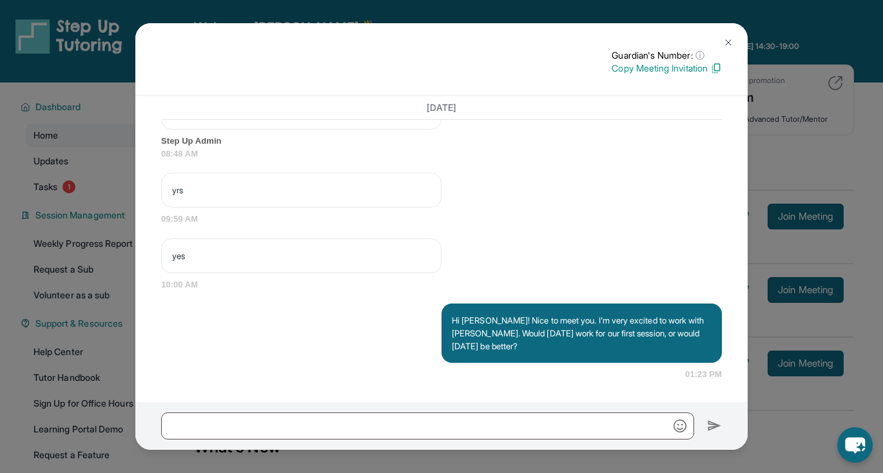
scroll to position [903, 0]
click at [732, 37] on img at bounding box center [728, 42] width 10 height 10
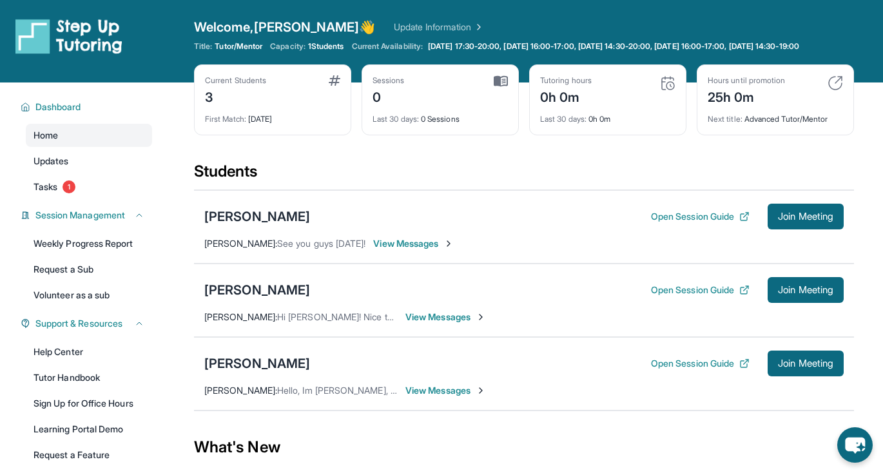
click at [435, 397] on span "View Messages" at bounding box center [446, 390] width 81 height 13
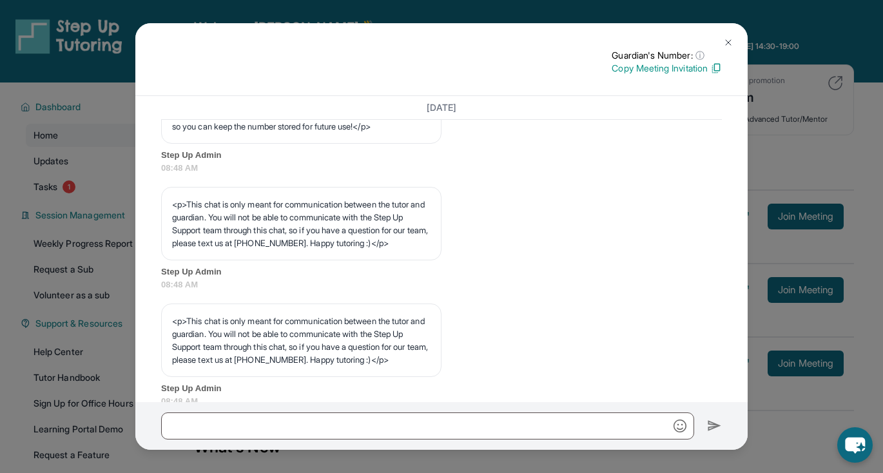
scroll to position [0, 0]
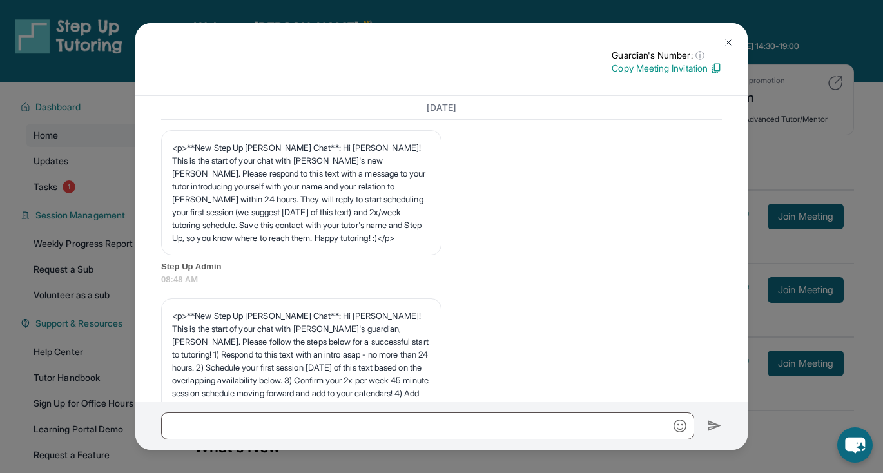
click at [725, 41] on img at bounding box center [728, 42] width 10 height 10
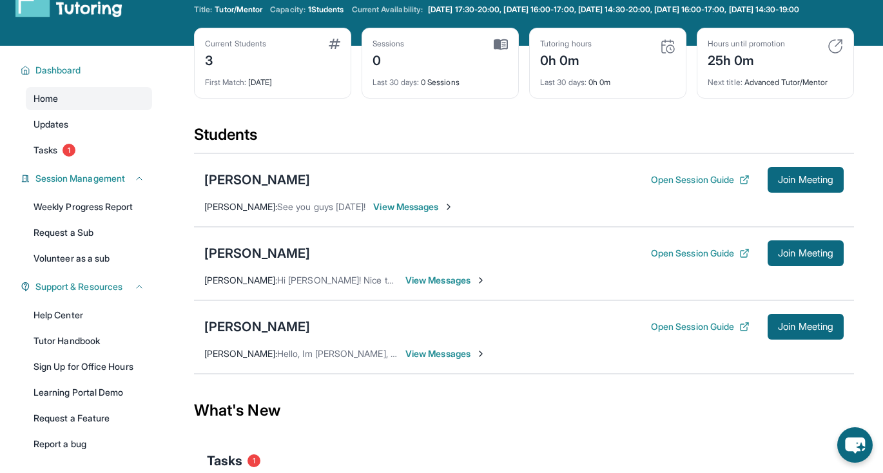
scroll to position [38, 0]
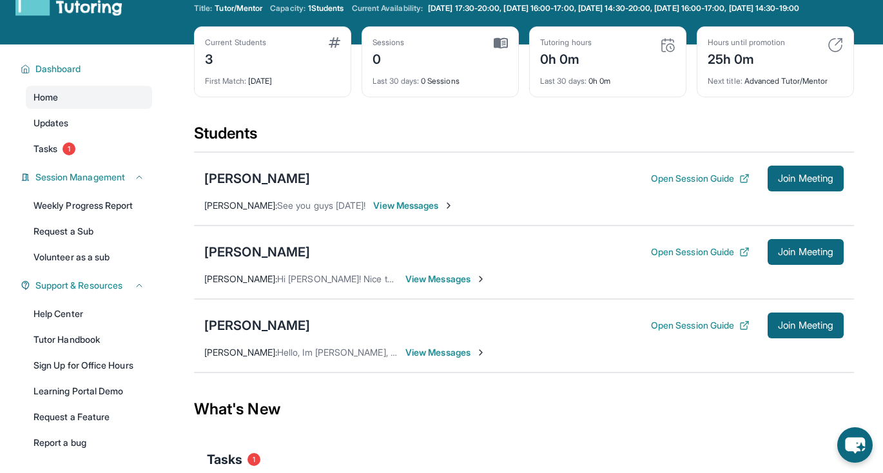
click at [437, 359] on span "View Messages" at bounding box center [446, 352] width 81 height 13
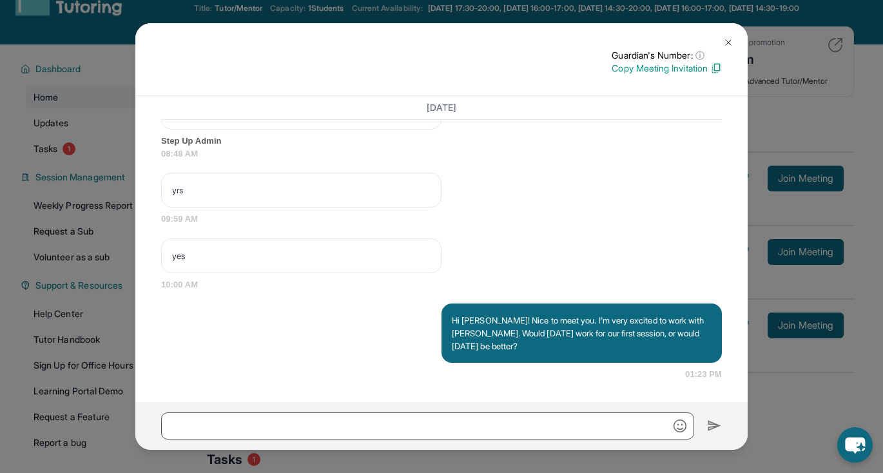
scroll to position [903, 0]
click at [723, 39] on button at bounding box center [729, 43] width 26 height 26
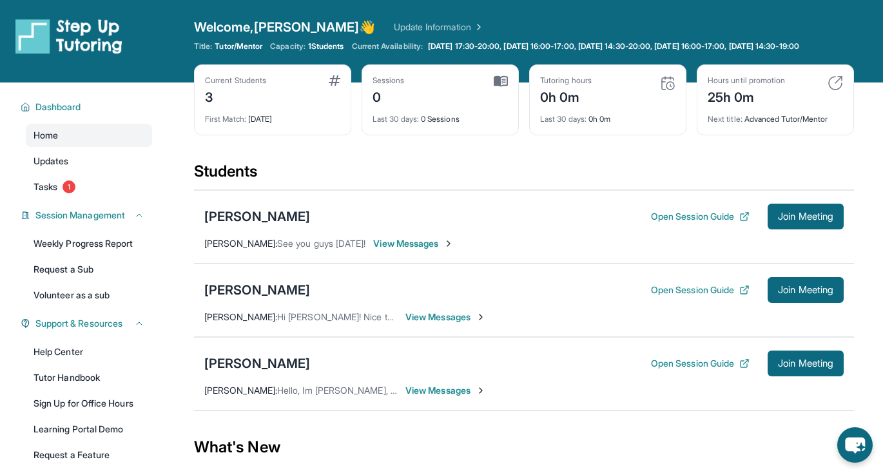
click at [394, 250] on span "View Messages" at bounding box center [413, 243] width 81 height 13
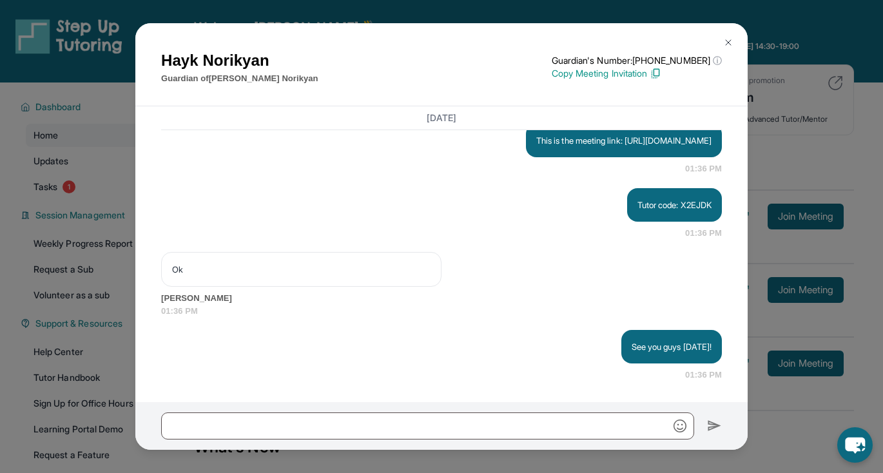
scroll to position [1221, 0]
click at [727, 38] on img at bounding box center [728, 42] width 10 height 10
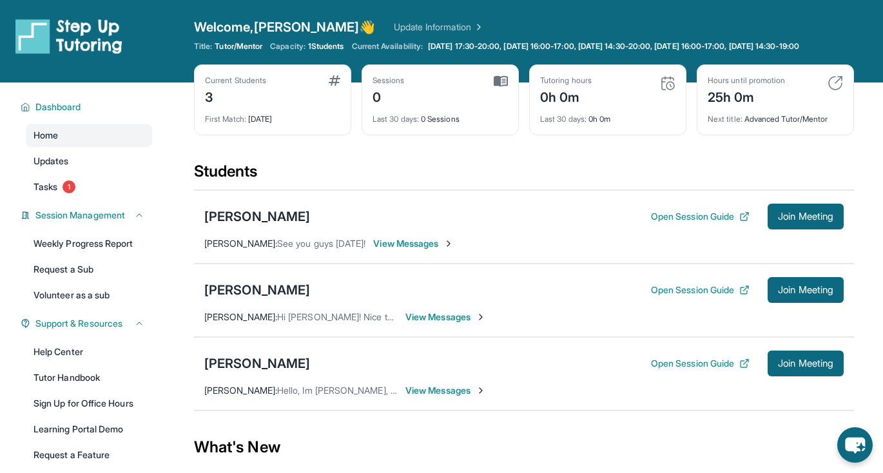
click at [440, 324] on span "View Messages" at bounding box center [446, 317] width 81 height 13
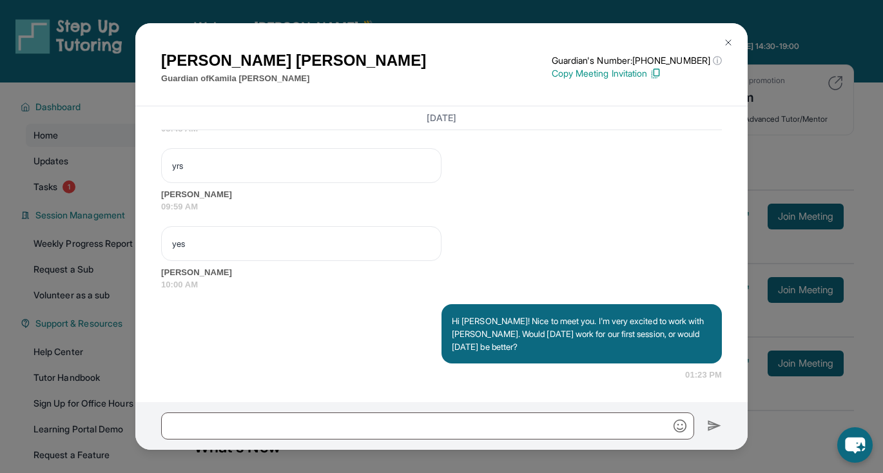
scroll to position [938, 0]
click at [729, 44] on img at bounding box center [728, 42] width 10 height 10
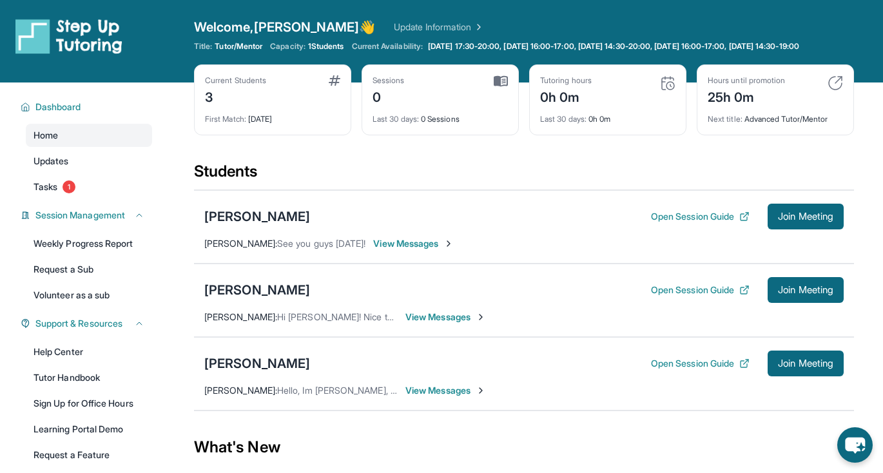
click at [451, 397] on span "View Messages" at bounding box center [446, 390] width 81 height 13
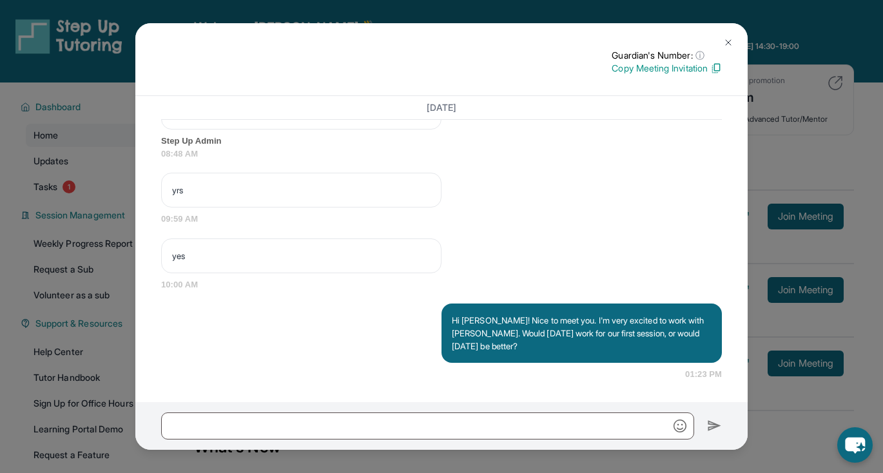
scroll to position [903, 0]
click at [733, 35] on button at bounding box center [729, 43] width 26 height 26
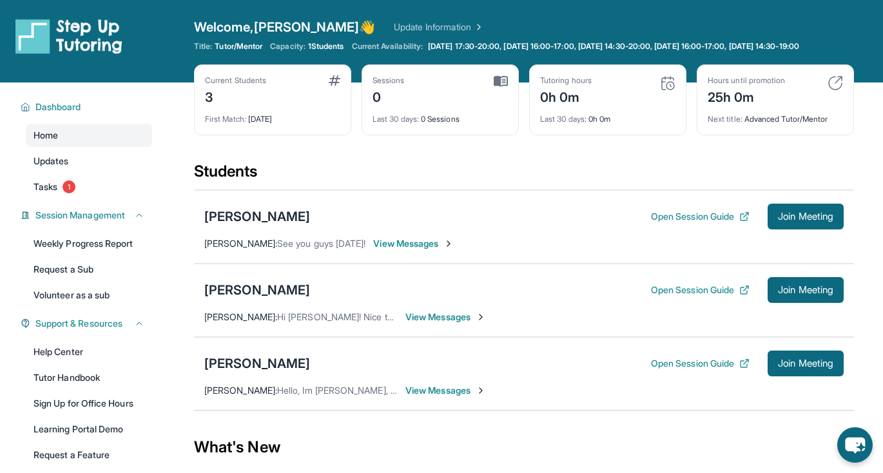
click at [459, 397] on span "View Messages" at bounding box center [446, 390] width 81 height 13
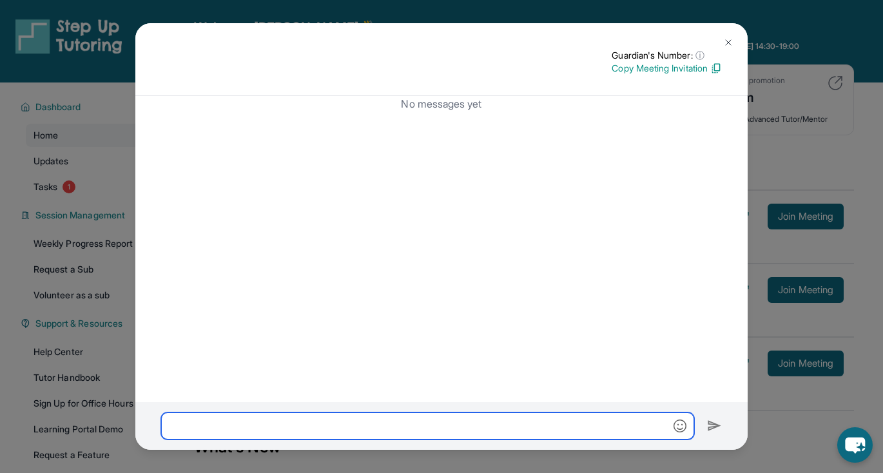
click at [444, 431] on input "text" at bounding box center [427, 426] width 533 height 27
paste input "**********"
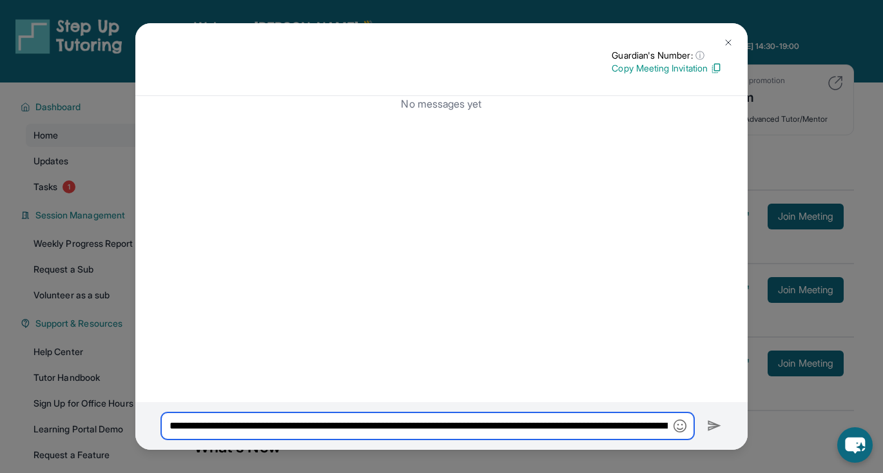
scroll to position [0, 135]
type input "**********"
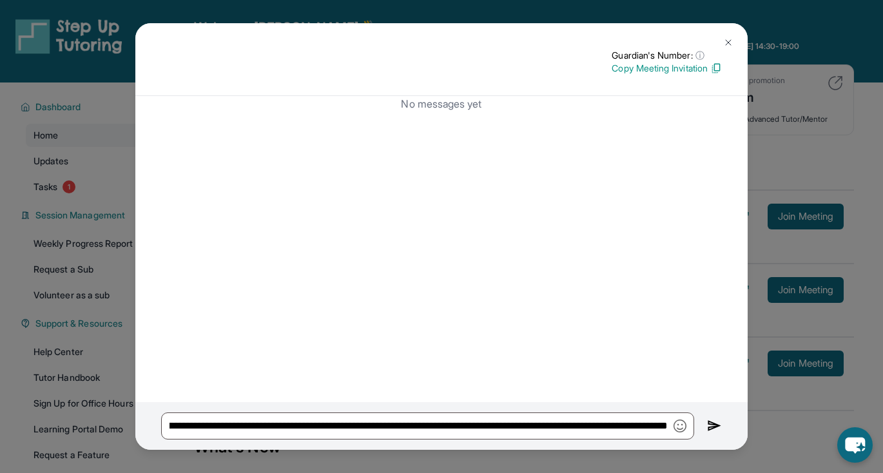
click at [731, 41] on img at bounding box center [728, 42] width 10 height 10
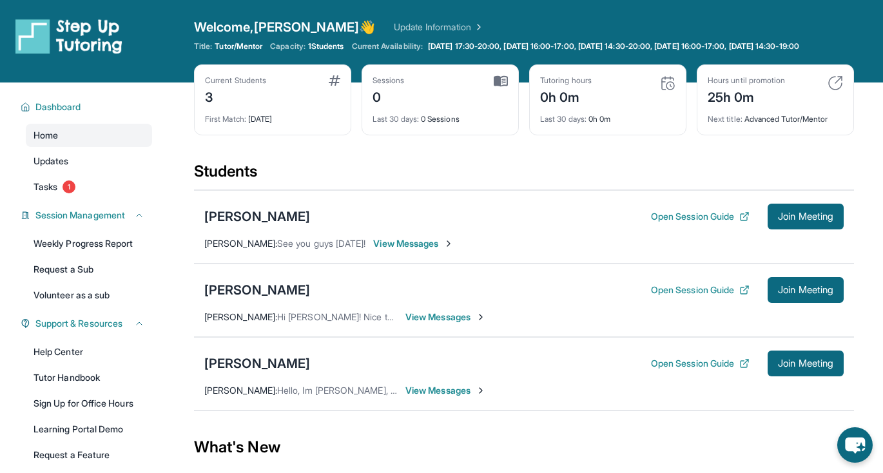
click at [447, 397] on span "View Messages" at bounding box center [446, 390] width 81 height 13
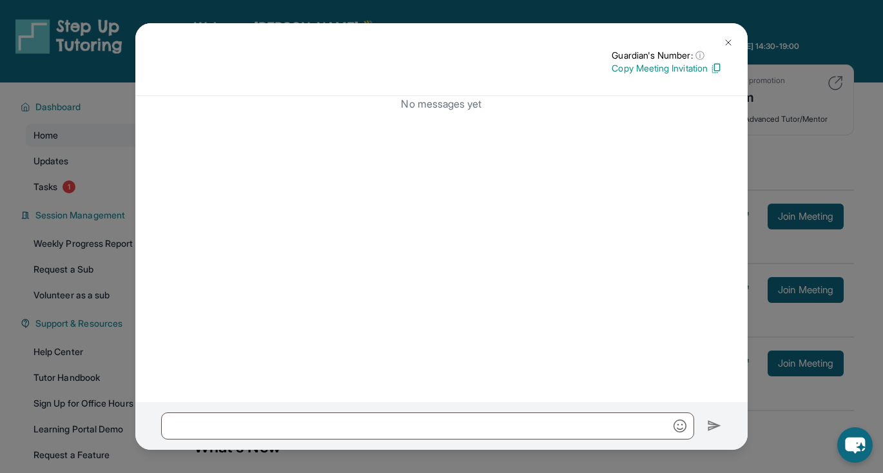
click at [729, 39] on img at bounding box center [728, 42] width 10 height 10
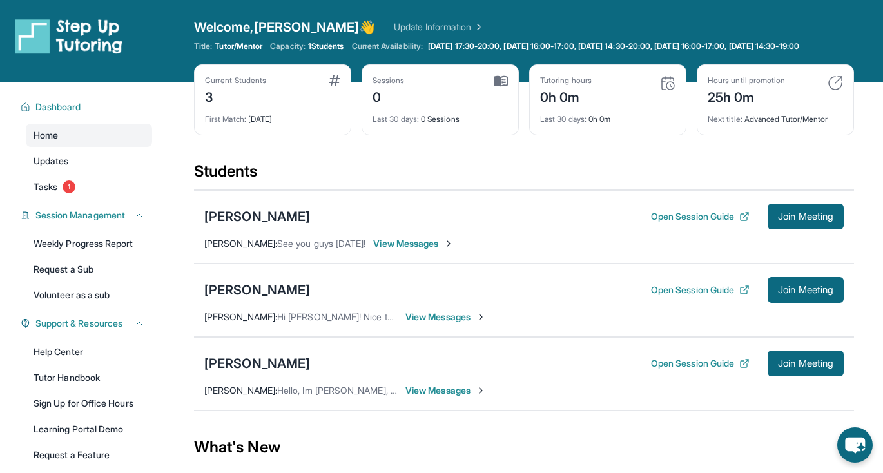
click at [451, 397] on span "View Messages" at bounding box center [446, 390] width 81 height 13
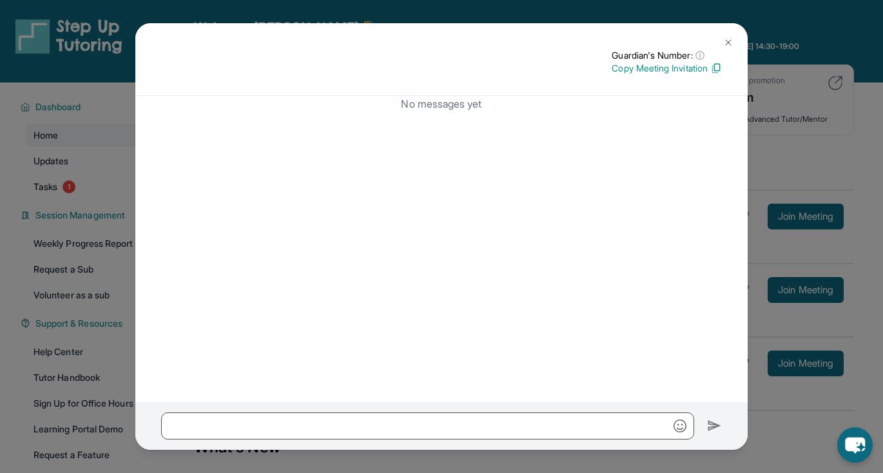
scroll to position [54, 0]
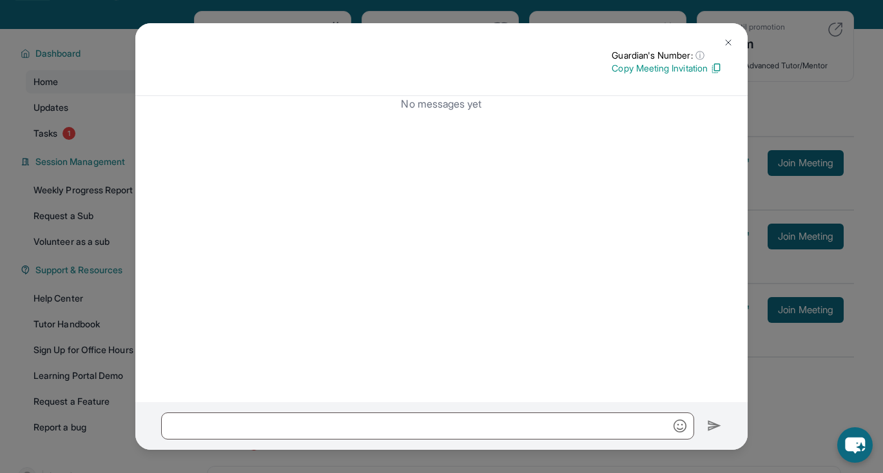
click at [727, 39] on img at bounding box center [728, 42] width 10 height 10
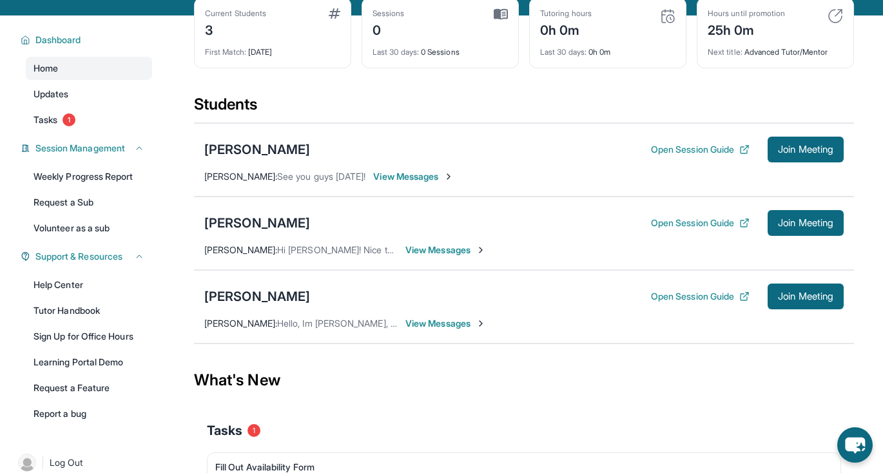
scroll to position [70, 0]
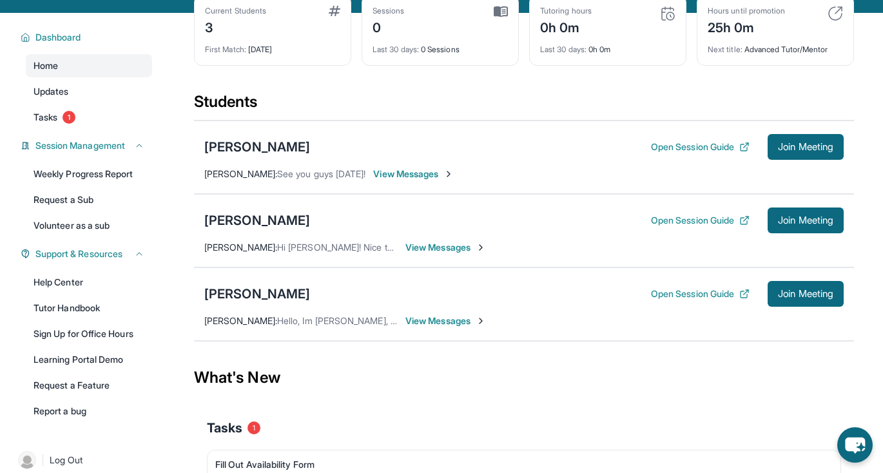
click at [454, 328] on span "View Messages" at bounding box center [446, 321] width 81 height 13
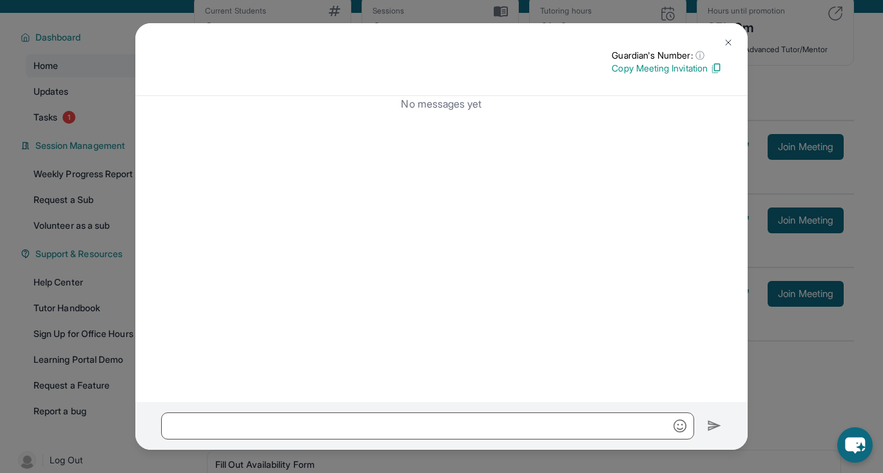
click at [729, 42] on img at bounding box center [728, 42] width 10 height 10
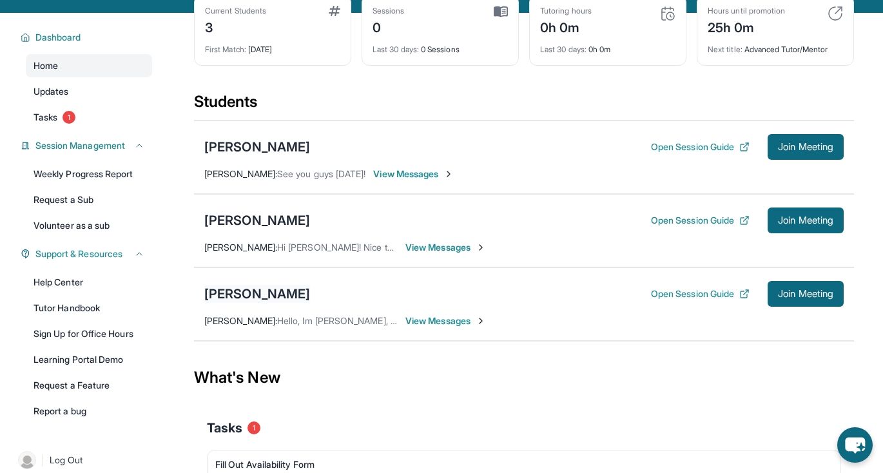
click at [279, 301] on div "[PERSON_NAME]" at bounding box center [257, 294] width 106 height 18
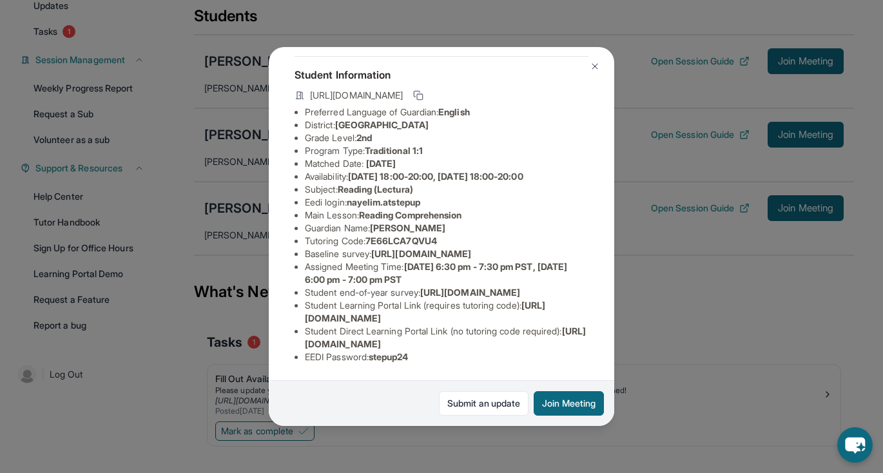
scroll to position [157, 0]
click at [669, 333] on div "[PERSON_NAME] Guardian: [PERSON_NAME] Student Information [URL][DOMAIN_NAME] Pr…" at bounding box center [441, 236] width 883 height 473
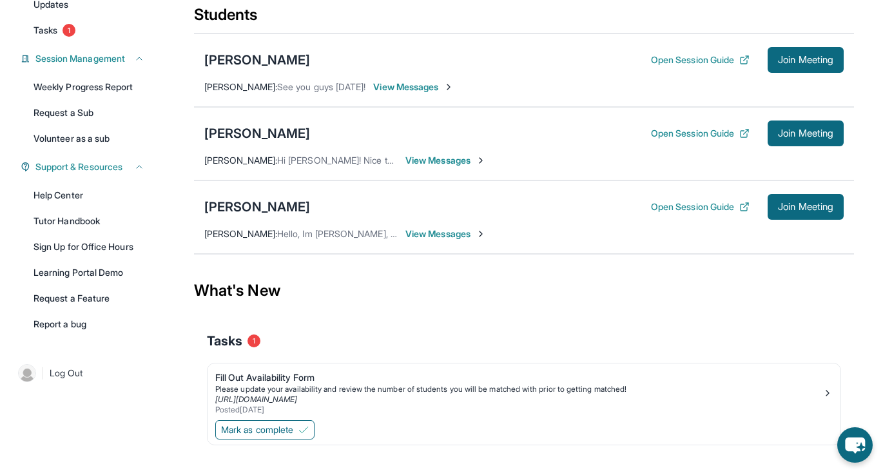
click at [458, 240] on span "View Messages" at bounding box center [446, 234] width 81 height 13
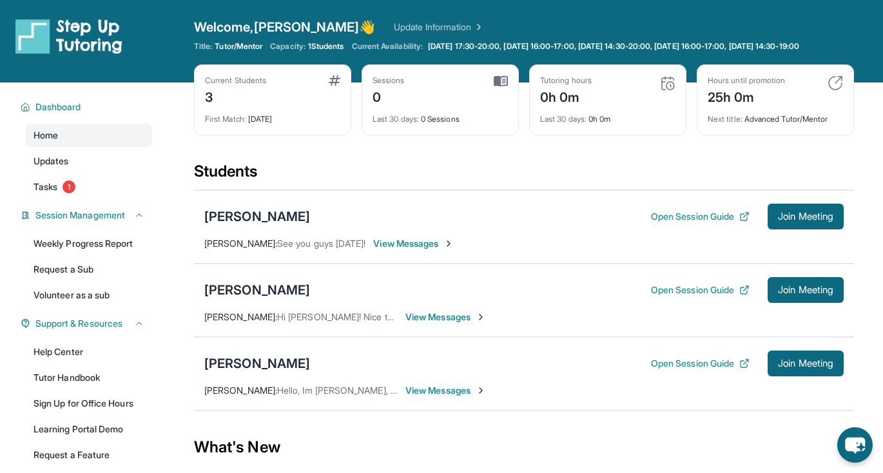
scroll to position [30, 0]
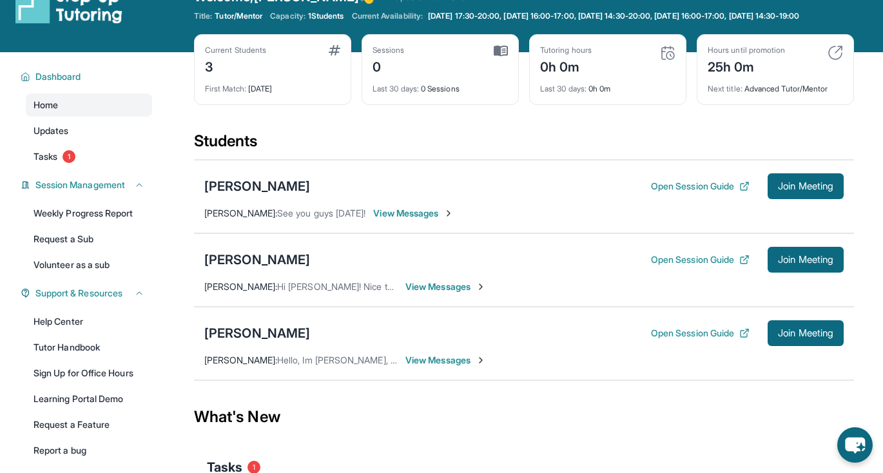
click at [455, 362] on div "[PERSON_NAME] Open Session Guide Join Meeting [PERSON_NAME] : Hello, Im [PERSON…" at bounding box center [524, 344] width 660 height 74
click at [456, 367] on span "View Messages" at bounding box center [446, 360] width 81 height 13
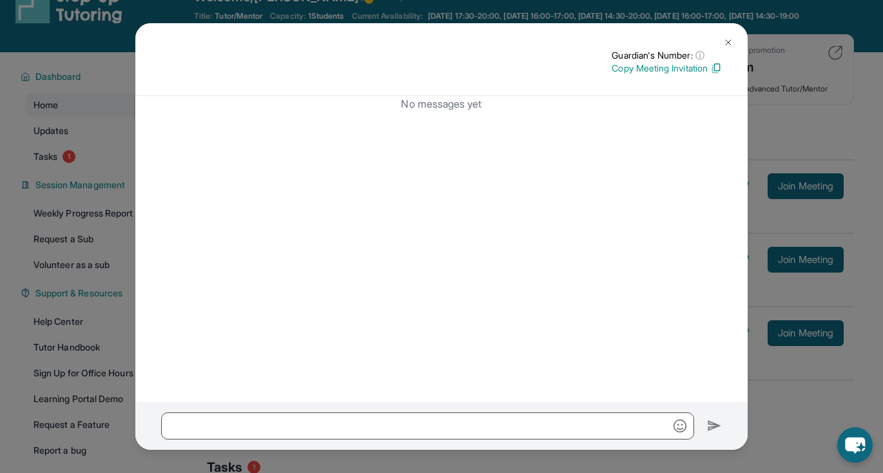
click at [720, 43] on button at bounding box center [729, 43] width 26 height 26
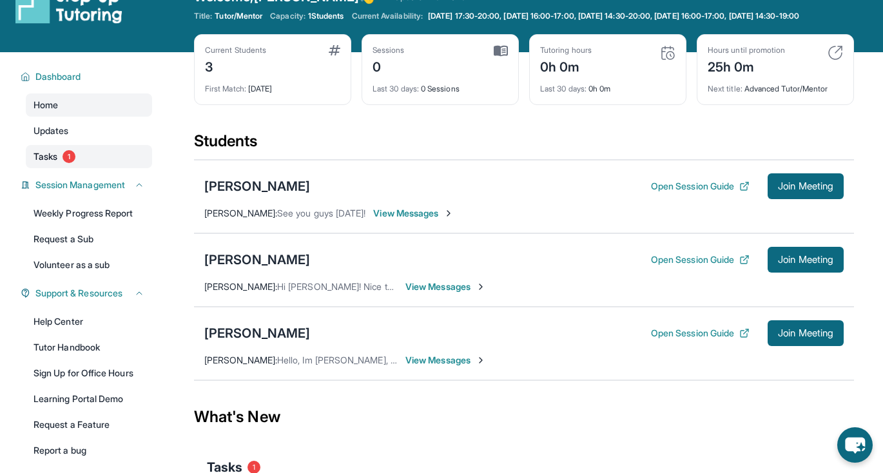
click at [88, 165] on link "Tasks 1" at bounding box center [89, 156] width 126 height 23
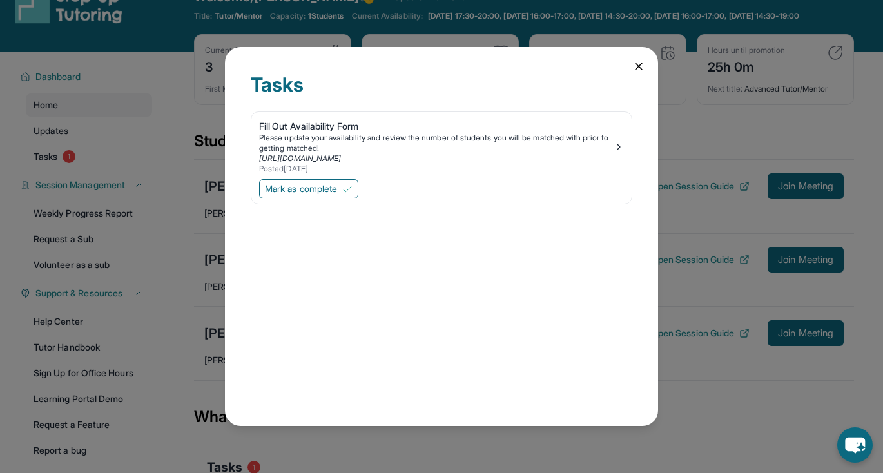
click at [639, 61] on icon at bounding box center [639, 66] width 13 height 13
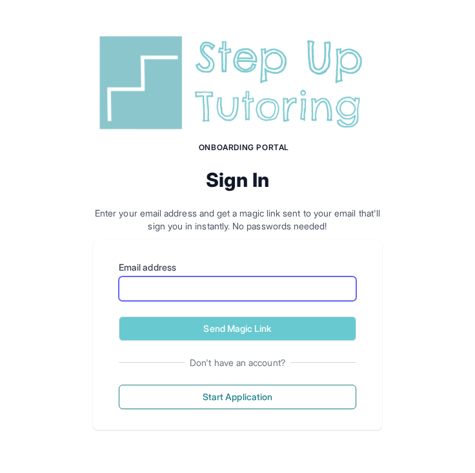
click at [213, 287] on input "Email address" at bounding box center [237, 289] width 237 height 25
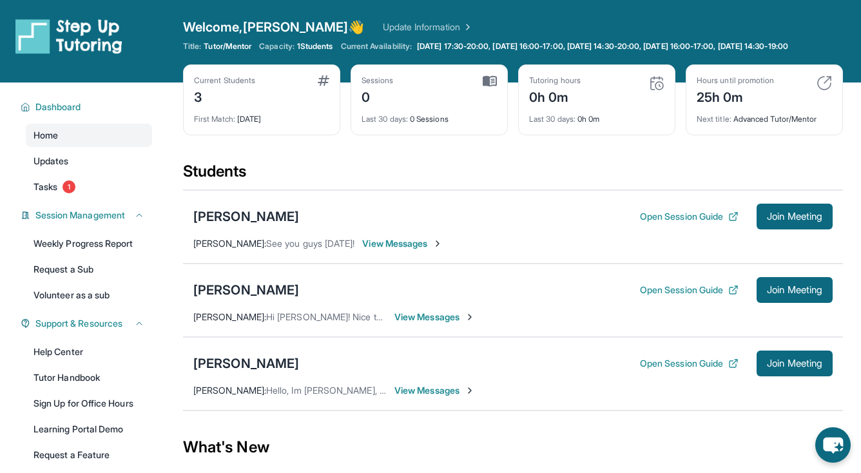
click at [455, 397] on span "View Messages" at bounding box center [435, 390] width 81 height 13
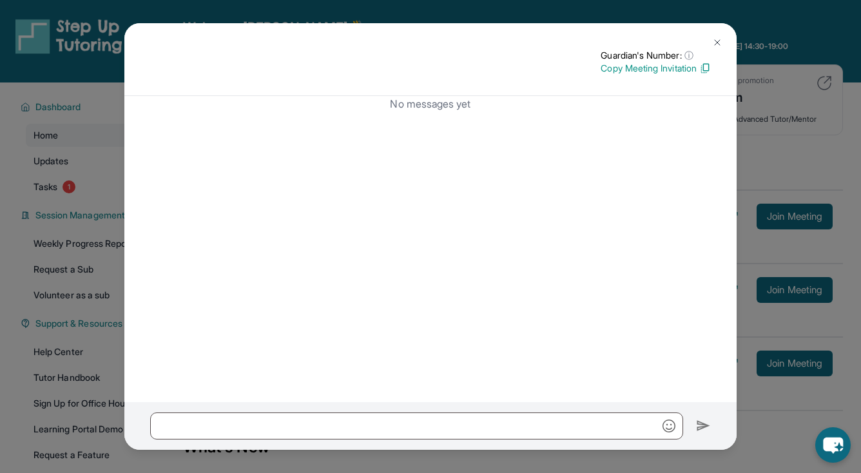
click at [719, 40] on img at bounding box center [717, 42] width 10 height 10
